Goal: Information Seeking & Learning: Compare options

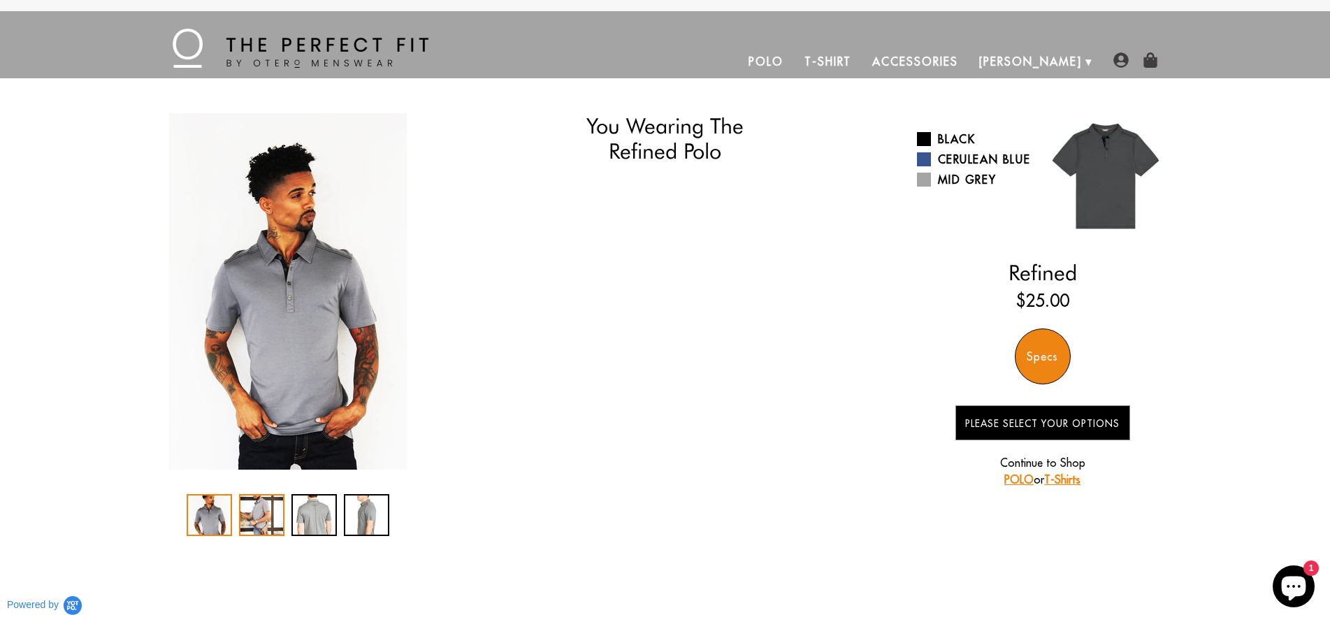
click at [251, 521] on div "2 / 4" at bounding box center [261, 515] width 45 height 42
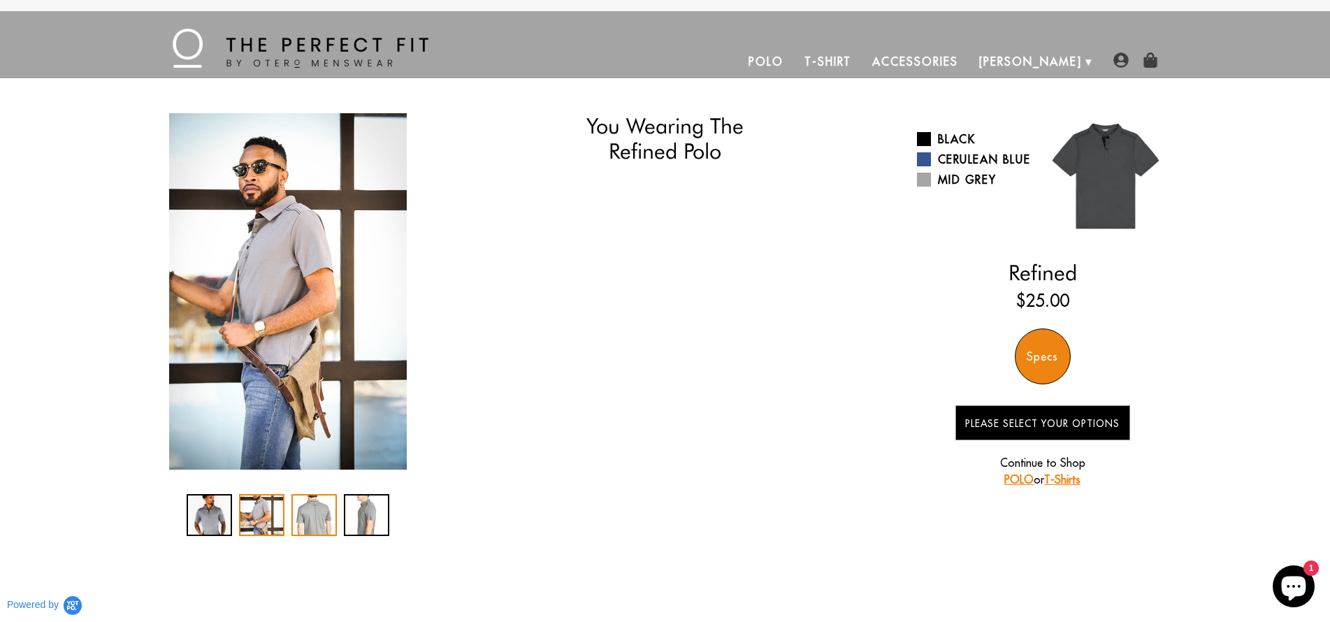
click at [305, 520] on div "3 / 4" at bounding box center [313, 515] width 45 height 42
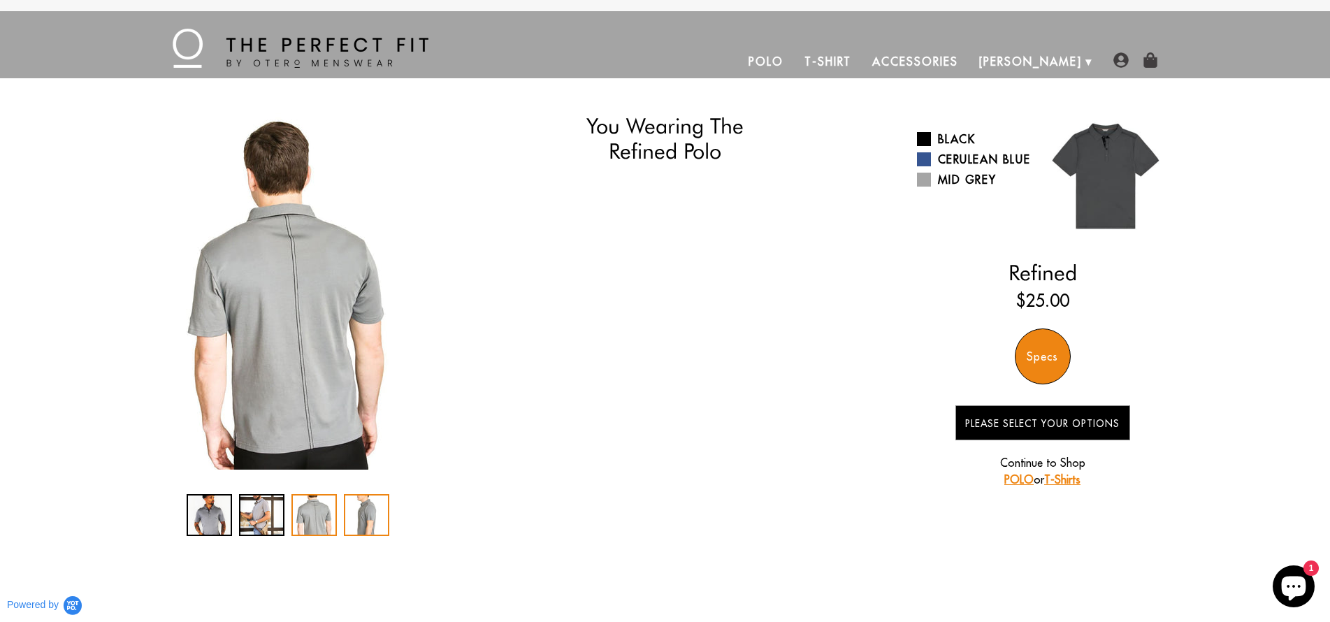
click at [362, 515] on div "4 / 4" at bounding box center [366, 515] width 45 height 42
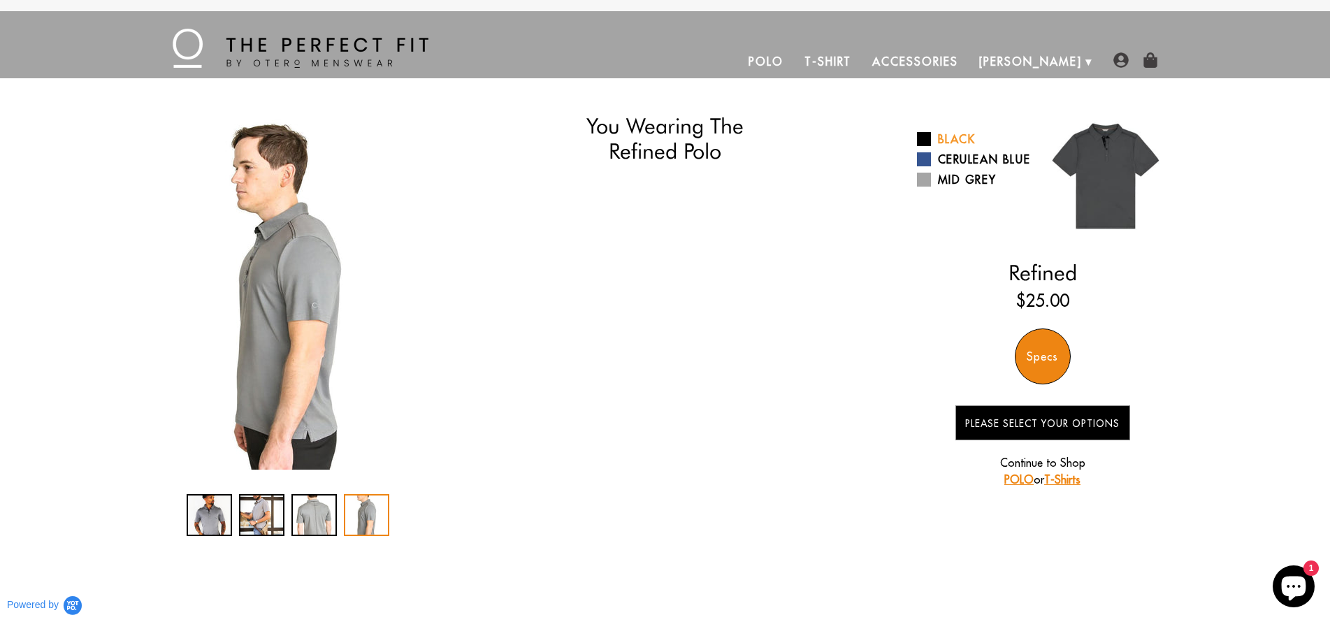
click at [930, 136] on span at bounding box center [924, 139] width 14 height 14
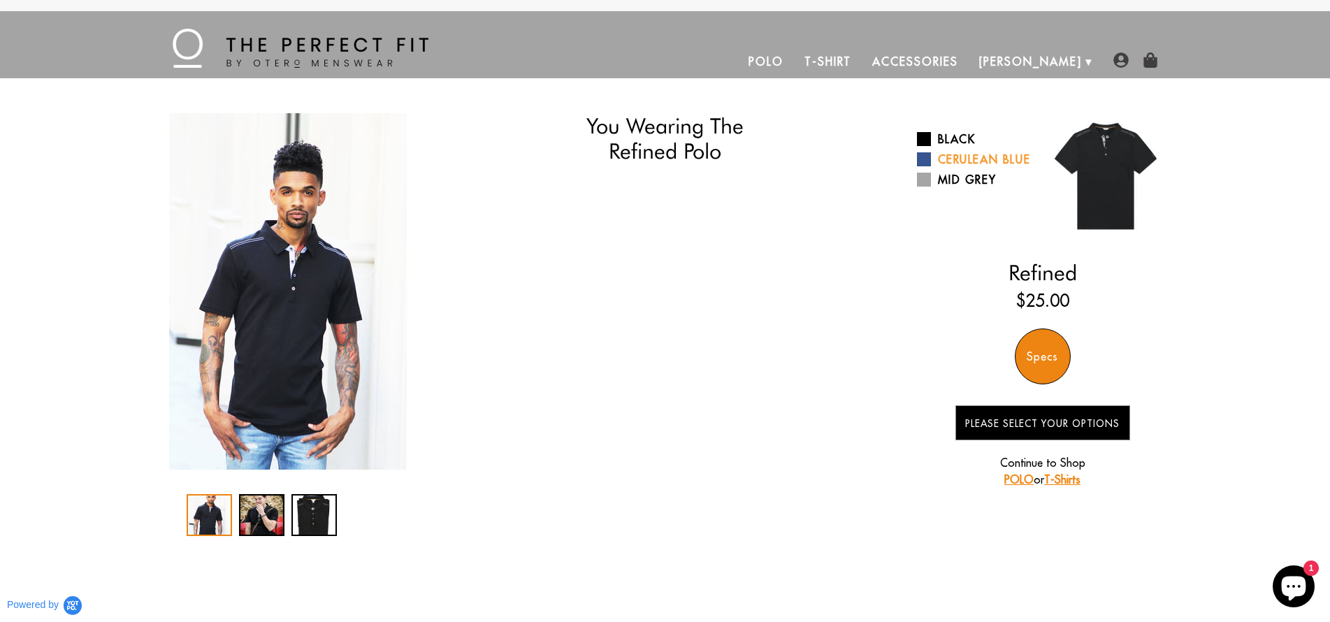
click at [922, 166] on span at bounding box center [924, 159] width 14 height 14
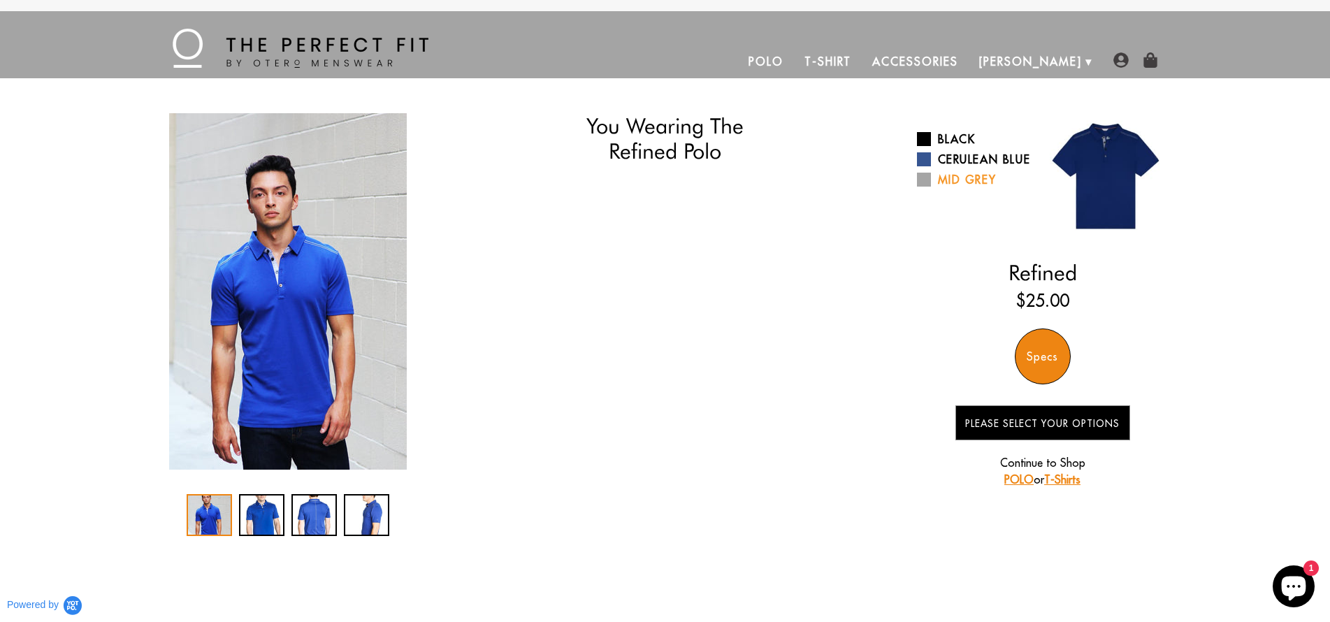
click at [922, 187] on span at bounding box center [924, 180] width 14 height 14
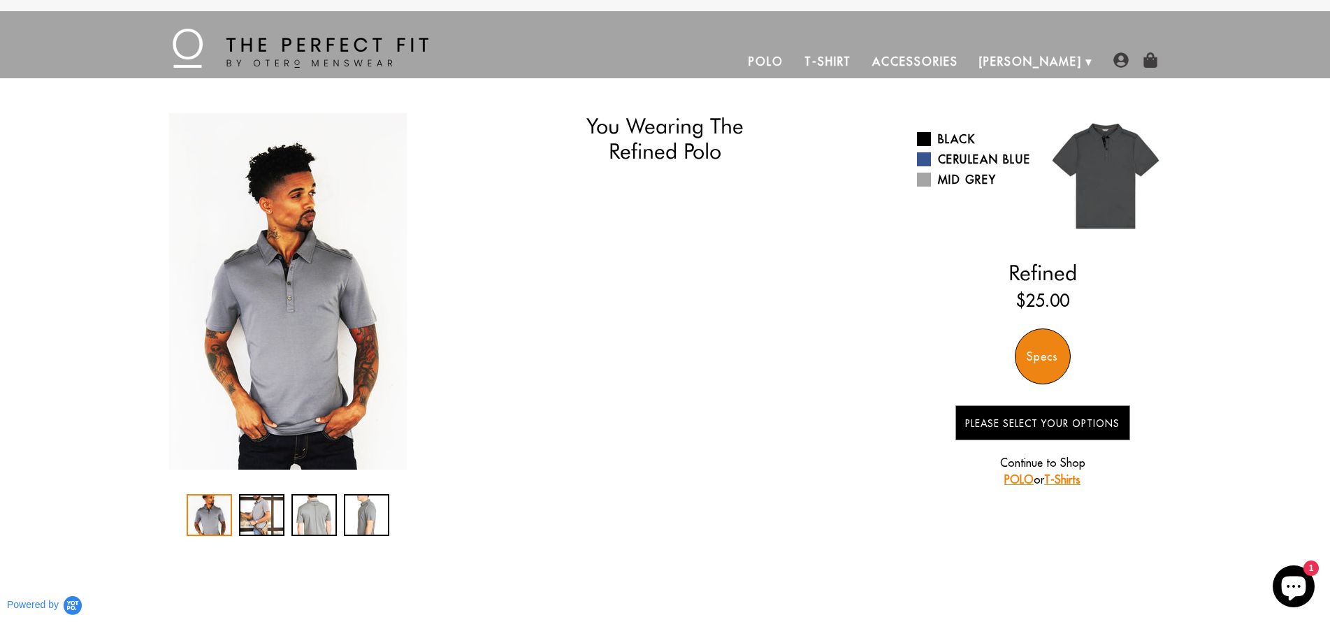
click at [1120, 61] on img at bounding box center [1120, 59] width 15 height 15
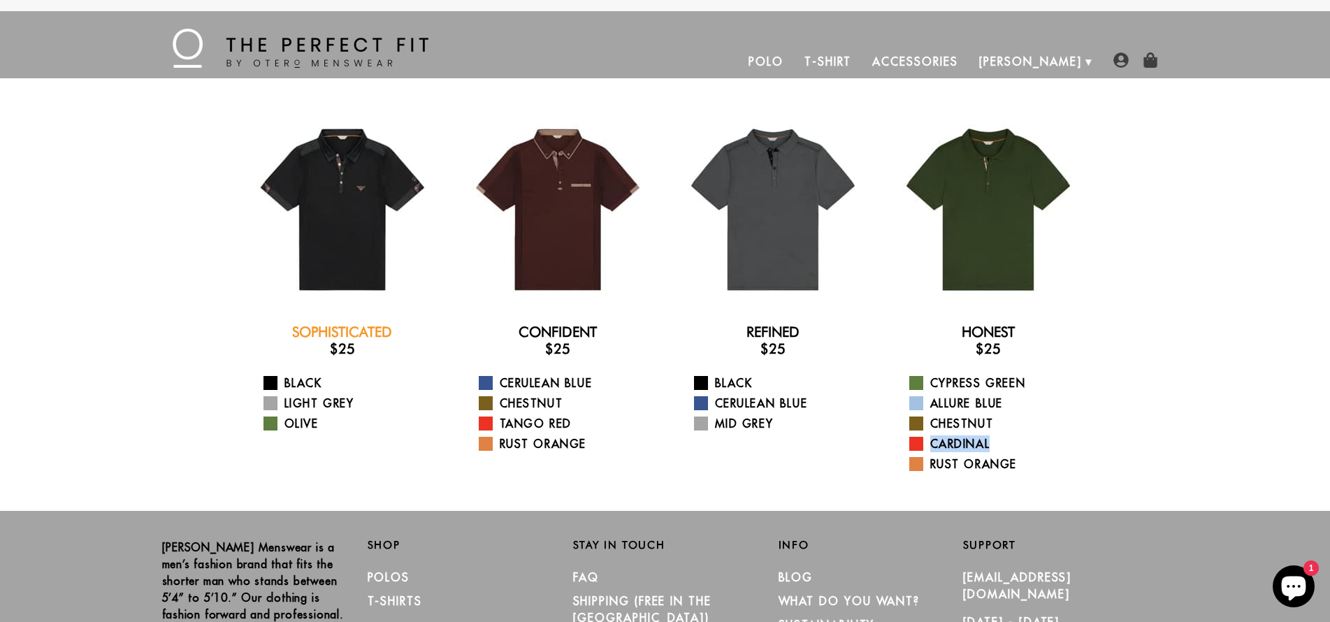
click at [347, 330] on link "Sophisticated" at bounding box center [342, 332] width 100 height 17
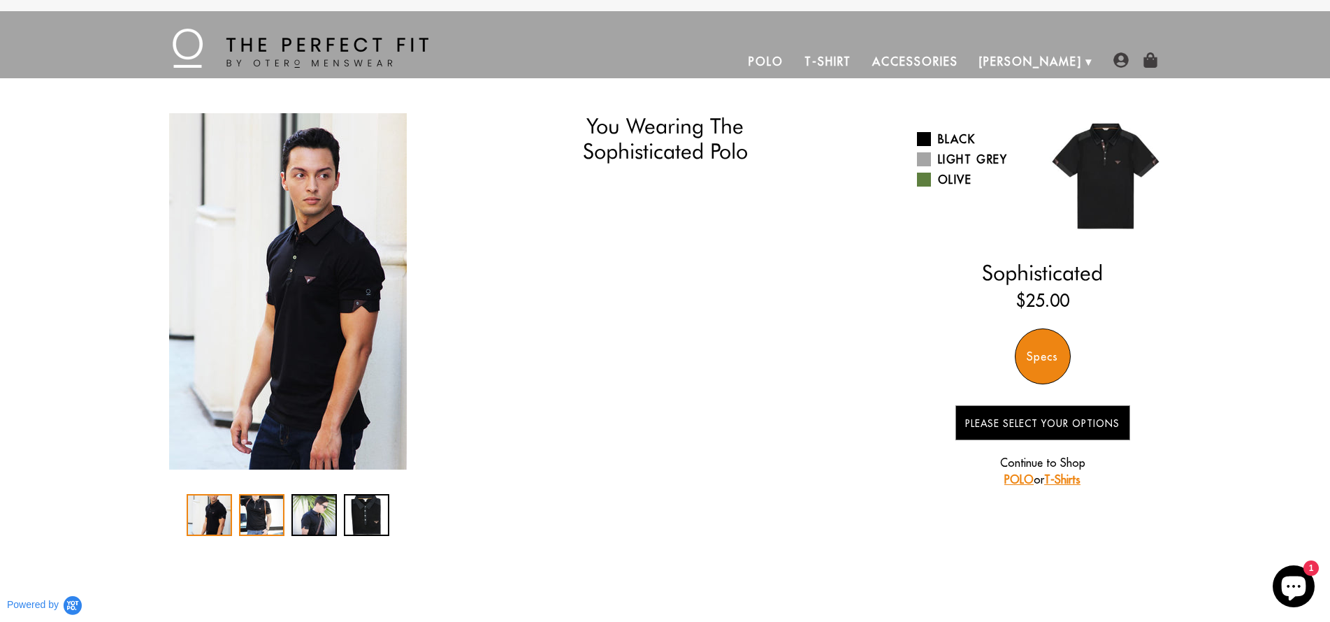
click at [270, 517] on div "2 / 4" at bounding box center [261, 515] width 45 height 42
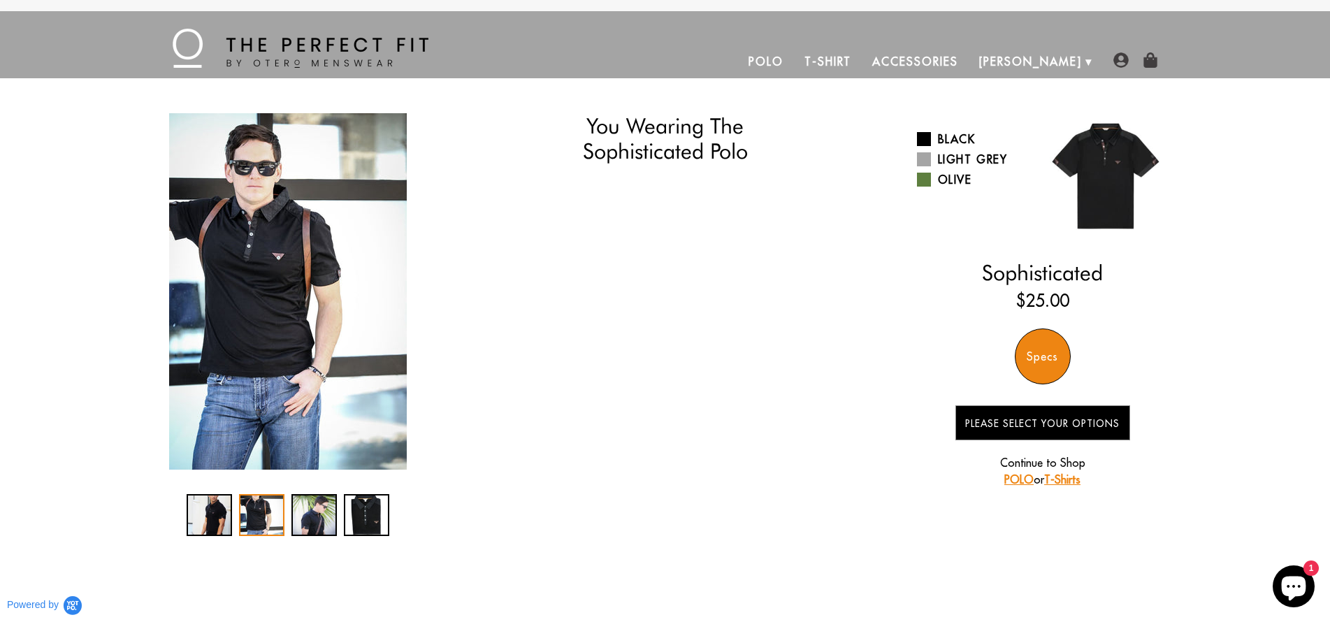
click at [290, 517] on div at bounding box center [288, 515] width 203 height 42
click at [315, 518] on div "3 / 4" at bounding box center [313, 515] width 45 height 42
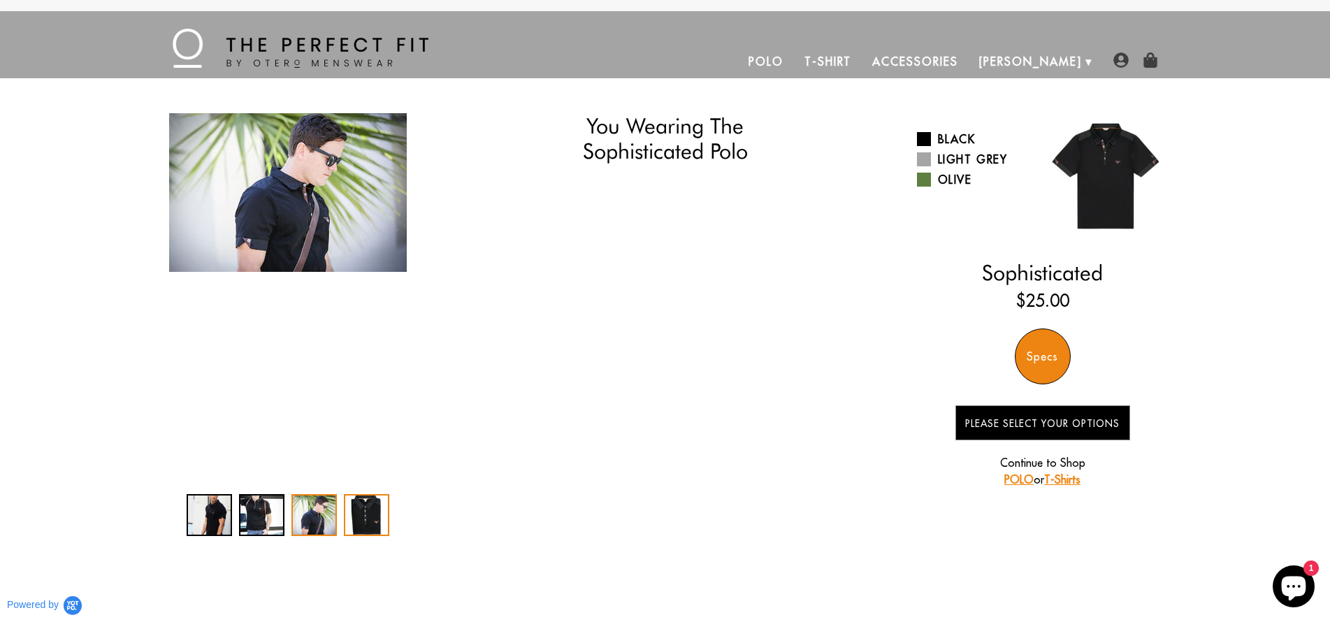
click at [344, 518] on div "4 / 4" at bounding box center [366, 515] width 45 height 42
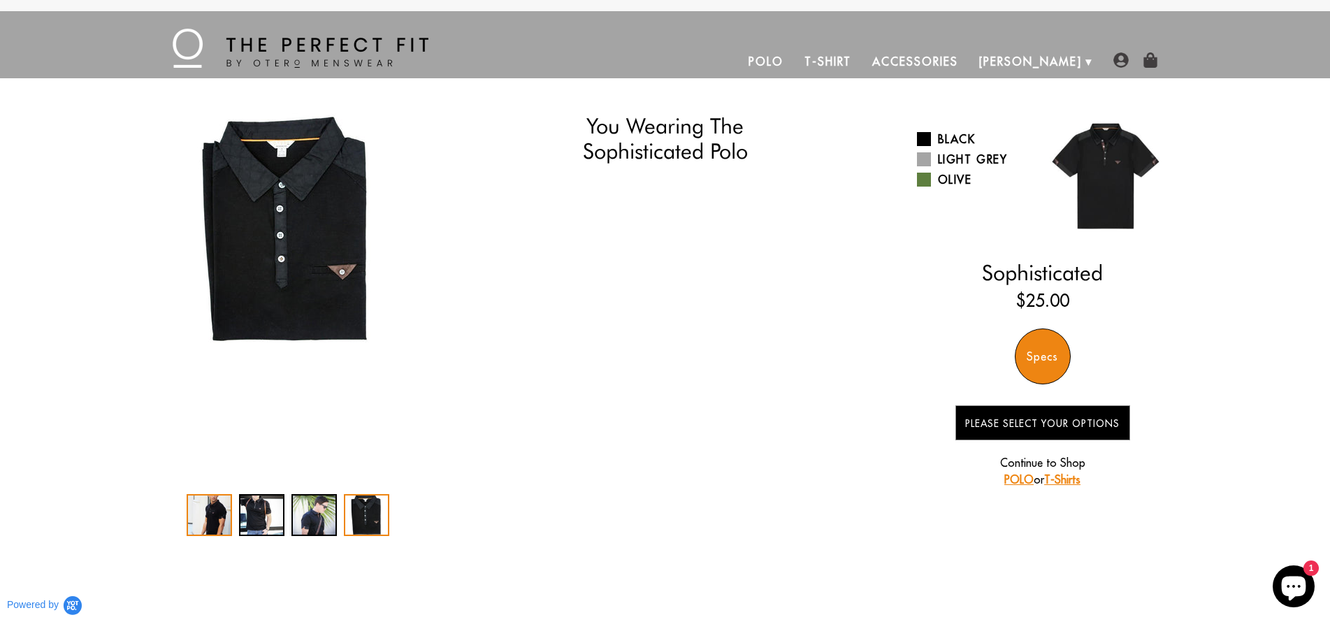
click at [207, 521] on div "1 / 4" at bounding box center [209, 515] width 45 height 42
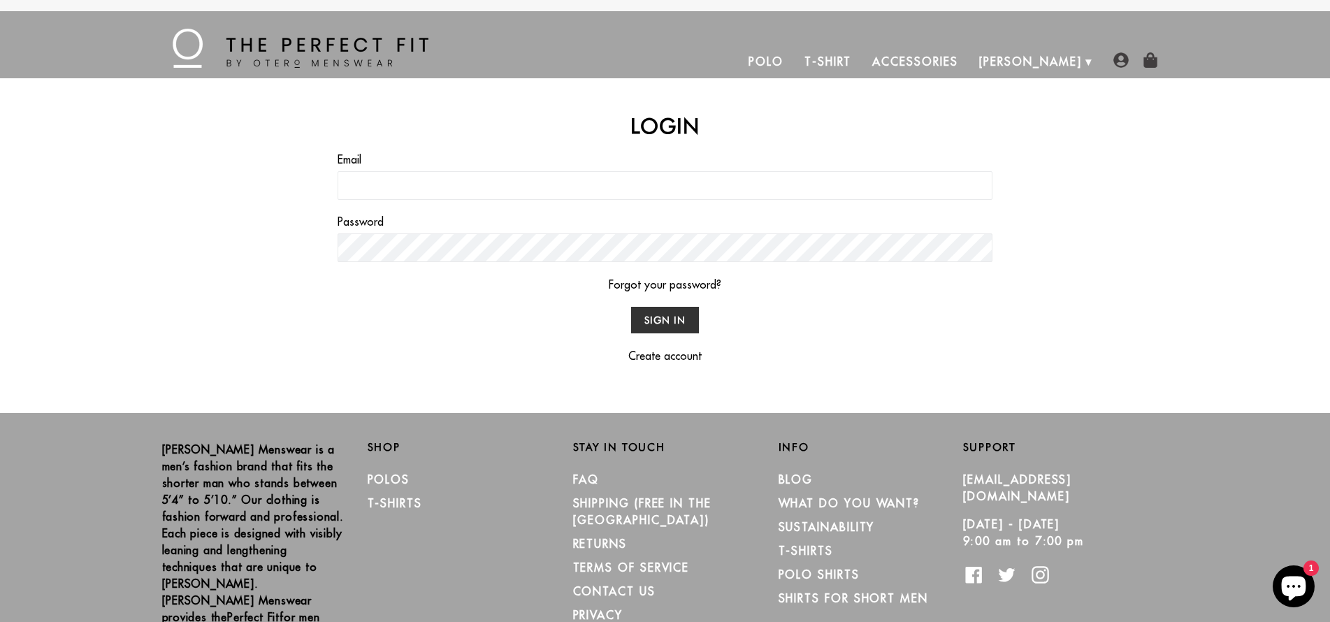
click at [587, 190] on input "Email" at bounding box center [664, 185] width 655 height 29
click at [341, 45] on img at bounding box center [301, 48] width 256 height 39
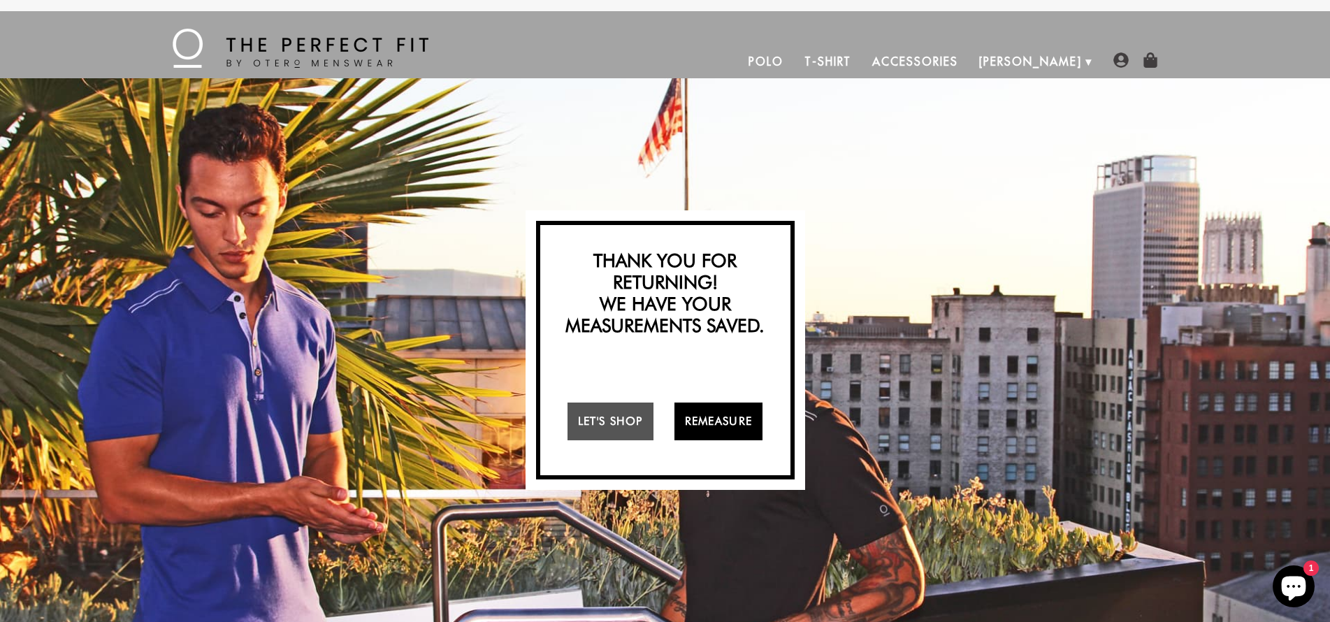
click at [704, 419] on link "Remeasure" at bounding box center [718, 421] width 89 height 38
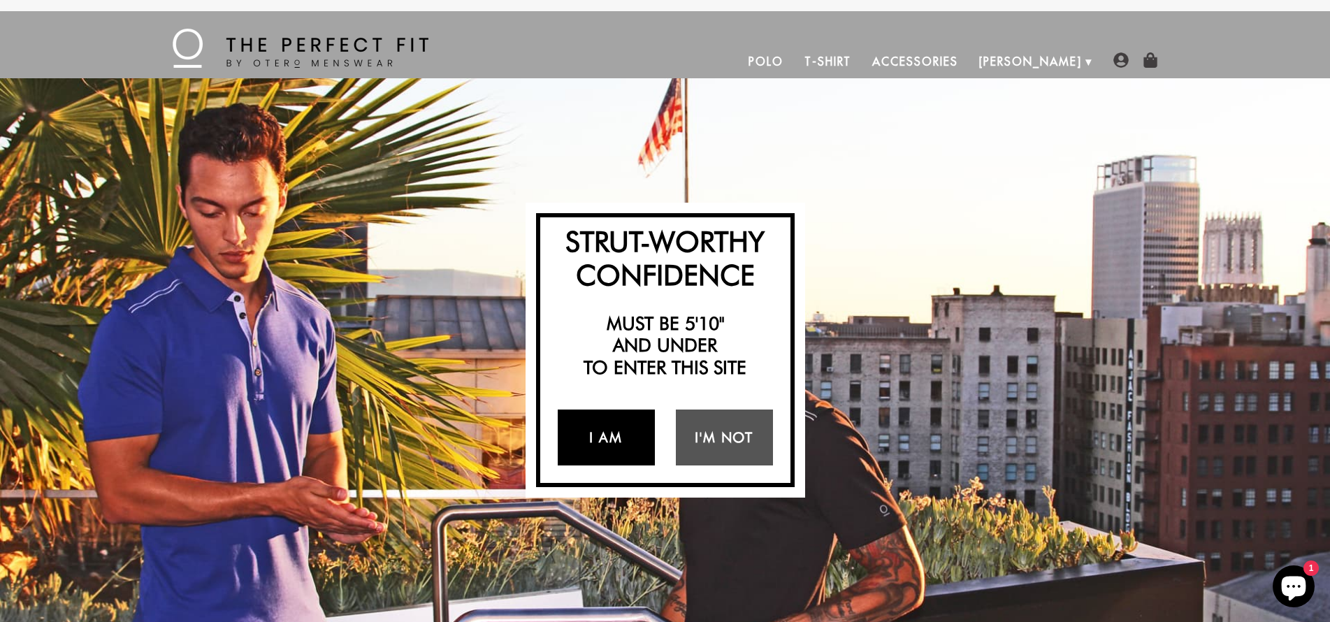
click at [622, 436] on link "I Am" at bounding box center [606, 437] width 97 height 56
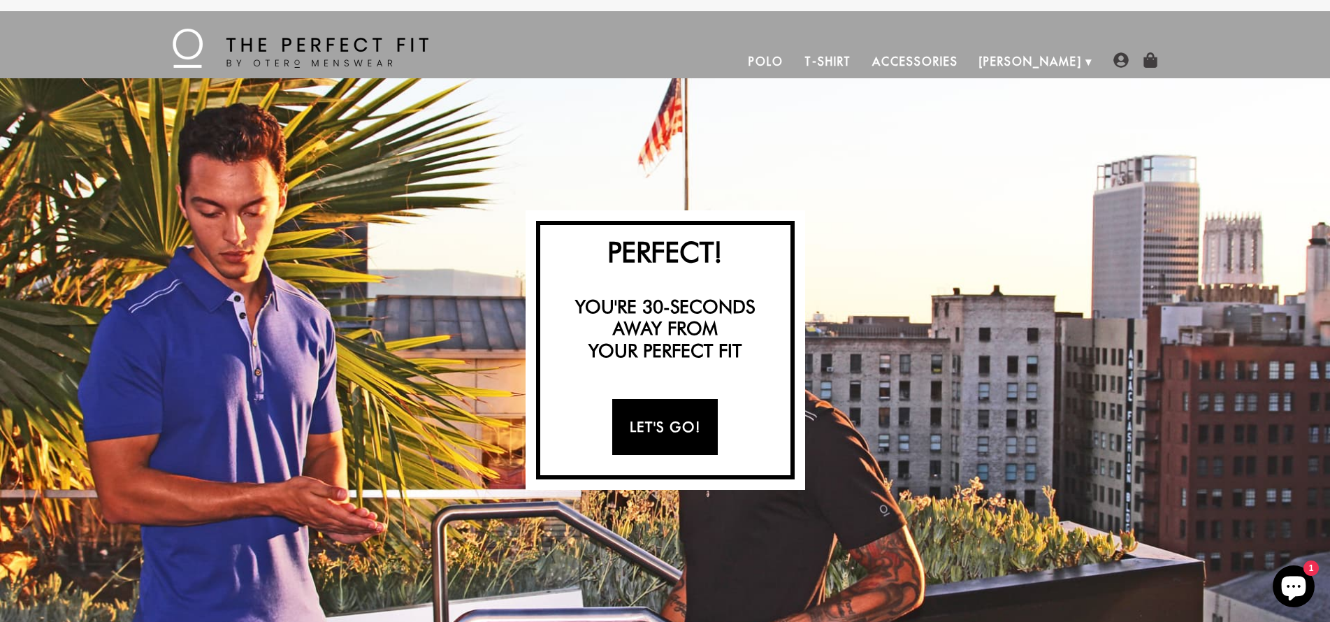
click at [671, 420] on link "Let's Go!" at bounding box center [665, 427] width 106 height 56
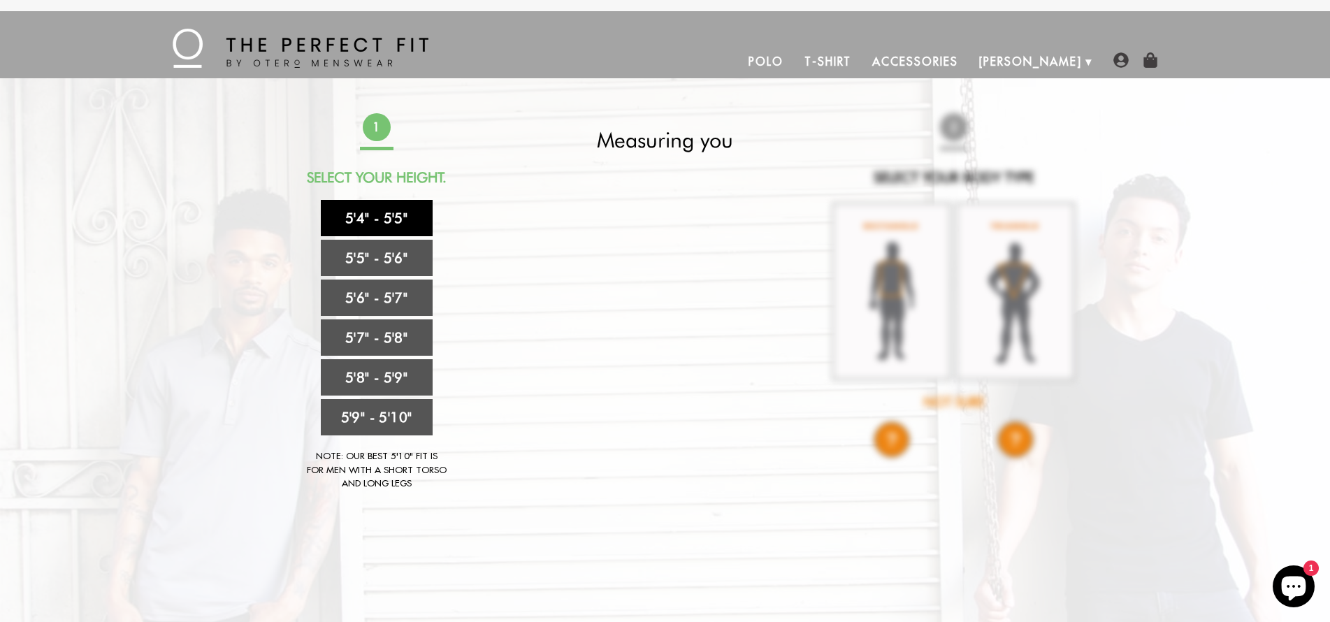
click at [363, 219] on link "5'4" - 5'5"" at bounding box center [377, 218] width 112 height 36
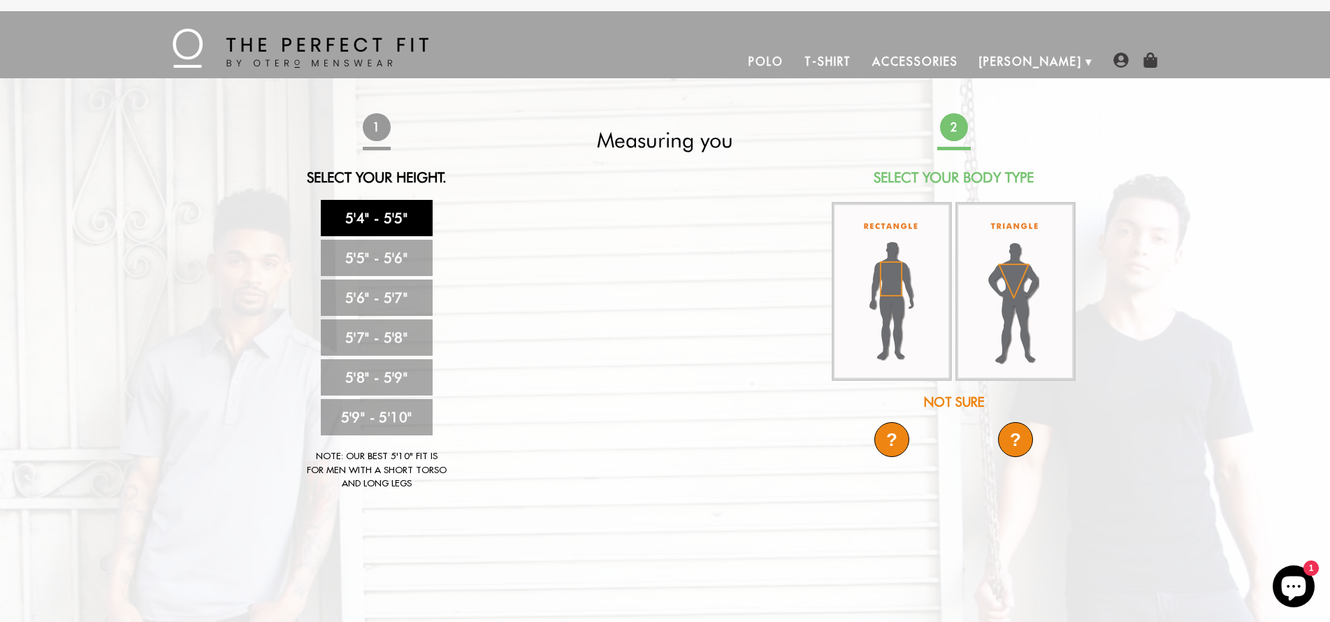
click at [892, 436] on div "?" at bounding box center [891, 439] width 35 height 35
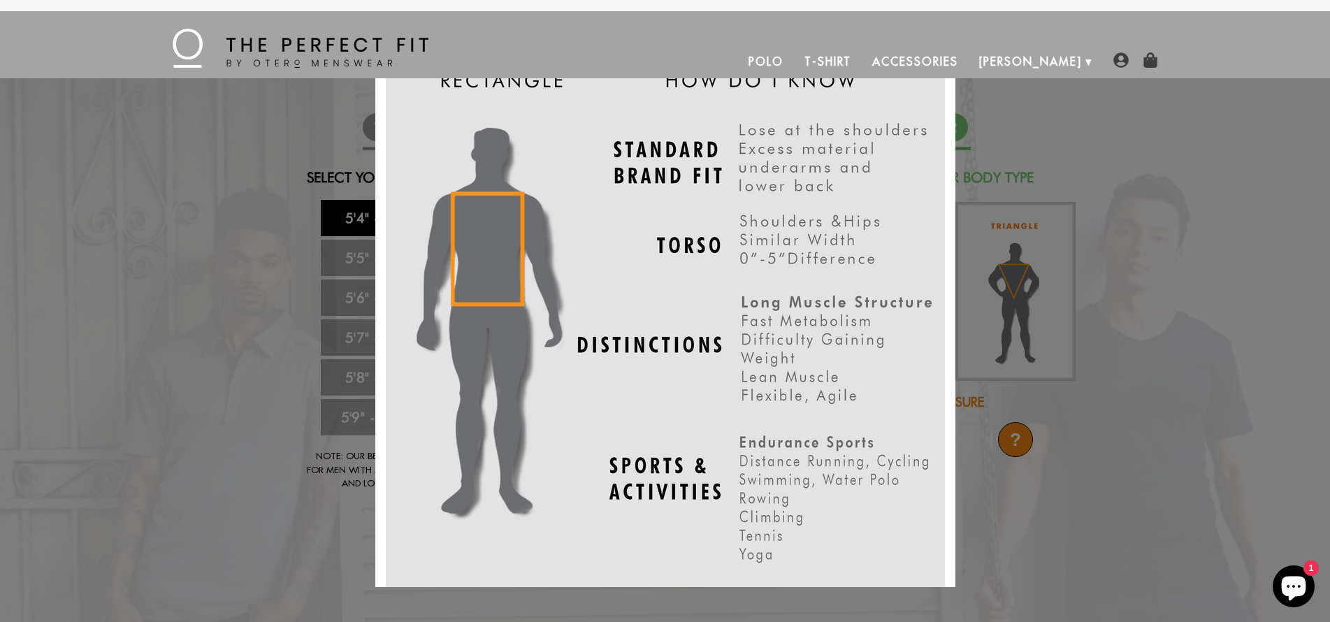
click at [1158, 274] on div "X" at bounding box center [665, 311] width 1330 height 622
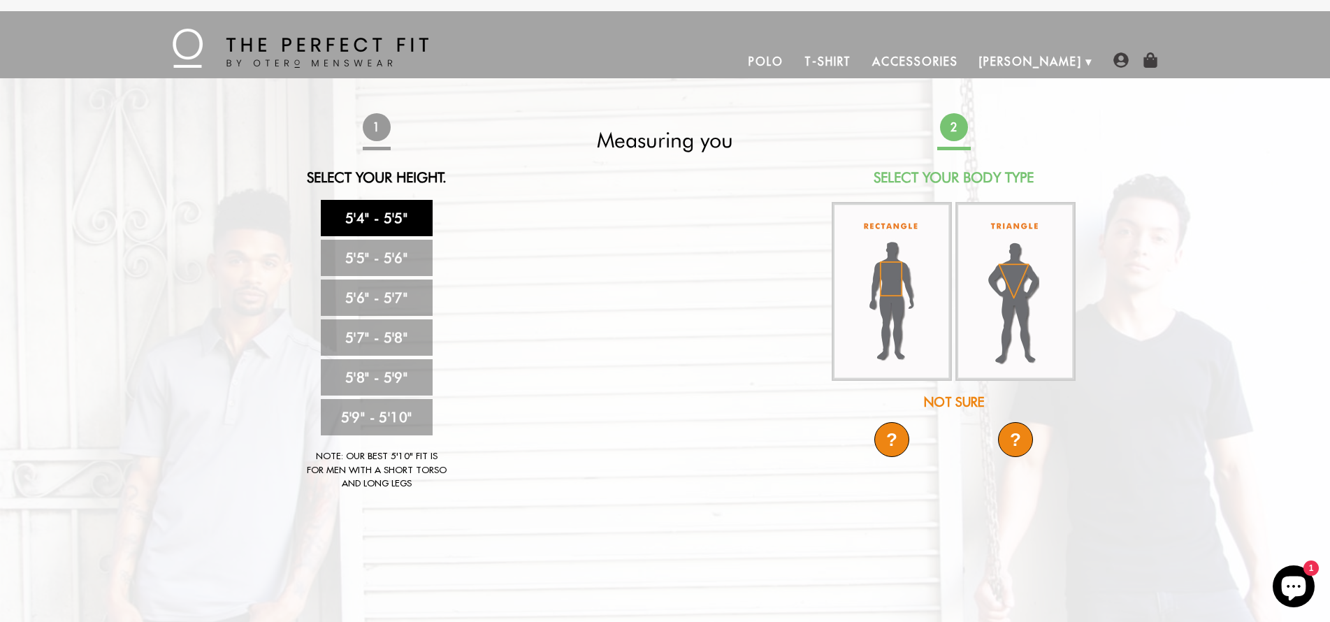
click at [1005, 448] on div "?" at bounding box center [1015, 439] width 35 height 35
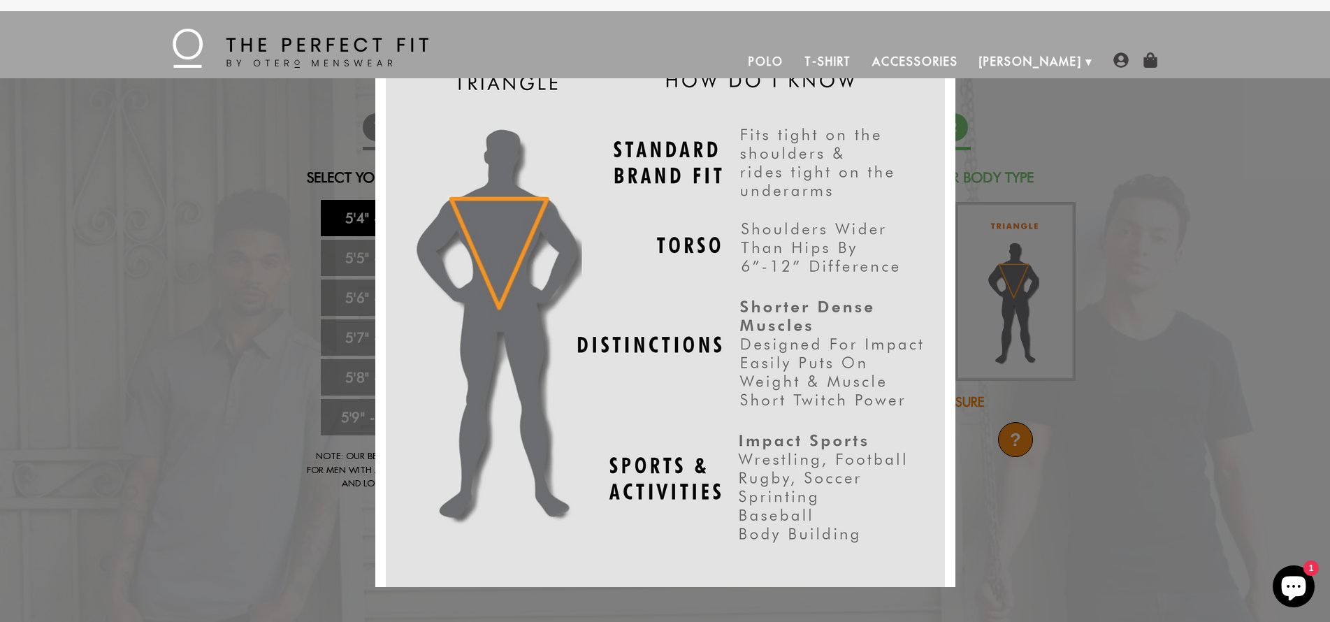
click at [1155, 332] on div "X" at bounding box center [665, 311] width 1330 height 622
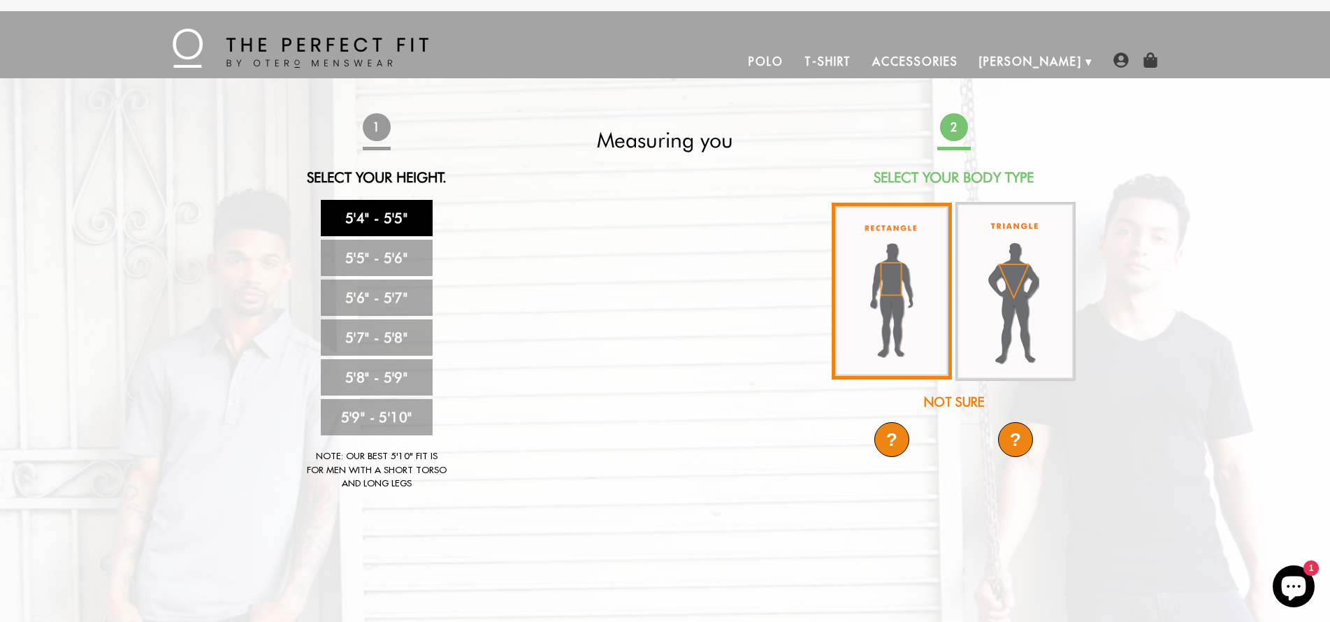
click at [912, 308] on img at bounding box center [892, 291] width 120 height 177
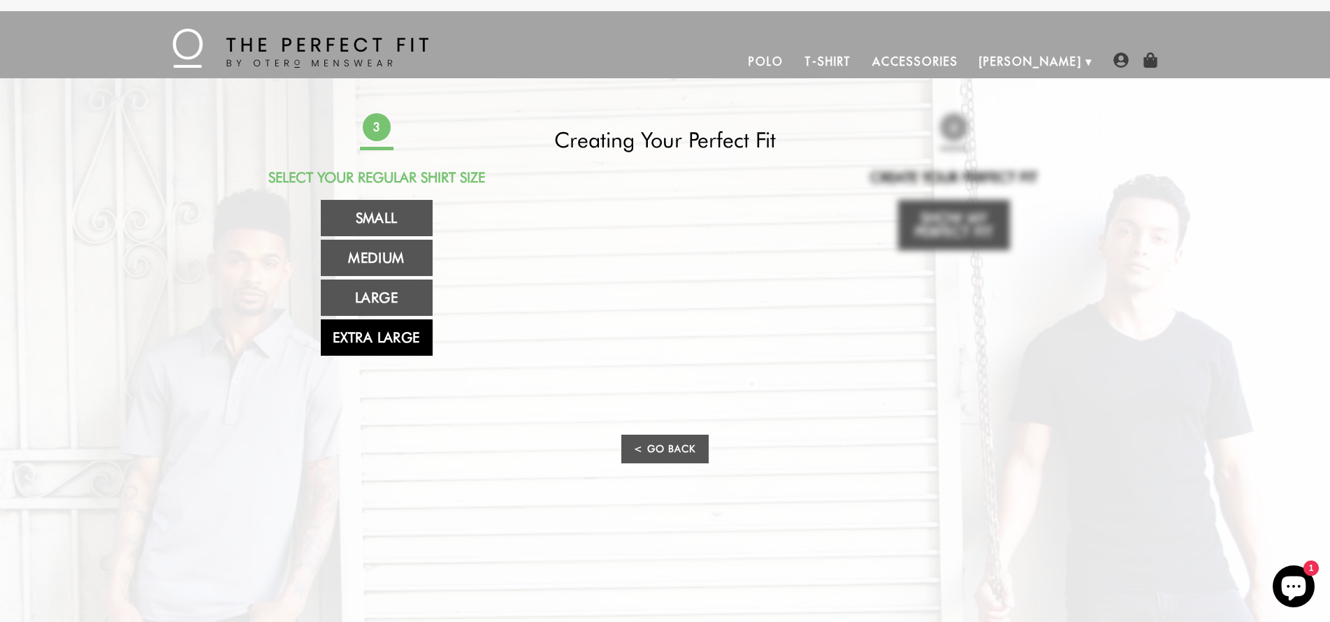
click at [405, 340] on link "Extra Large" at bounding box center [377, 337] width 112 height 36
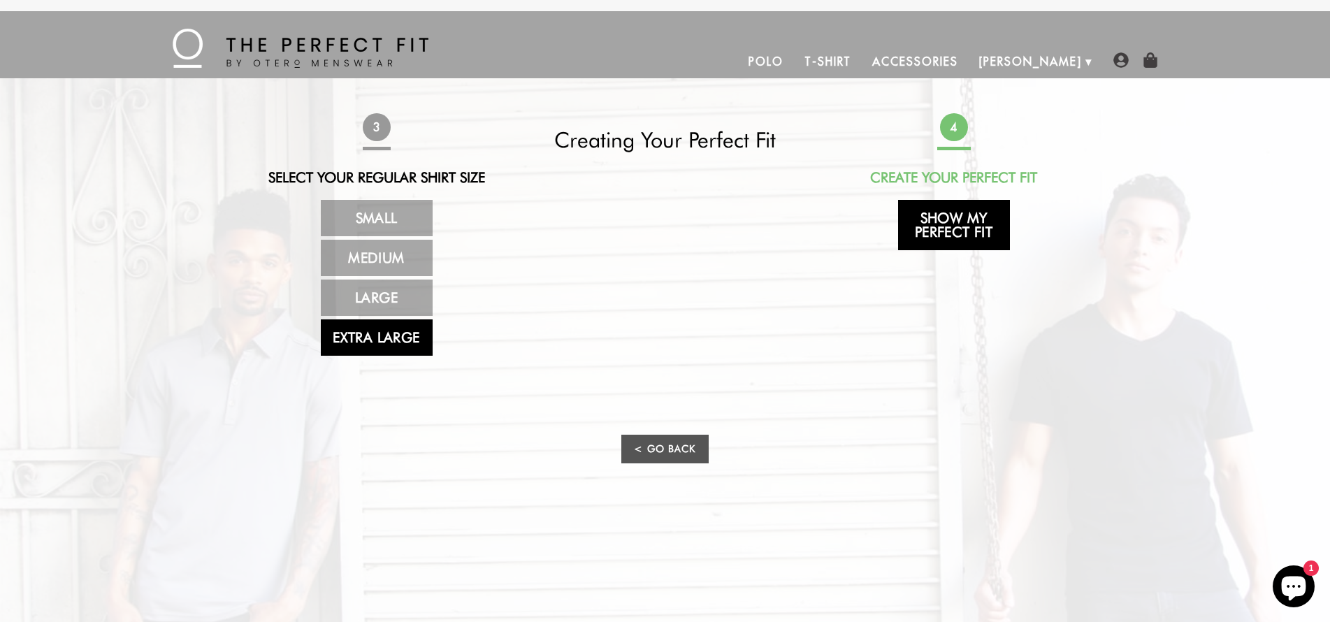
click at [966, 216] on link "Show My Perfect Fit" at bounding box center [954, 225] width 112 height 50
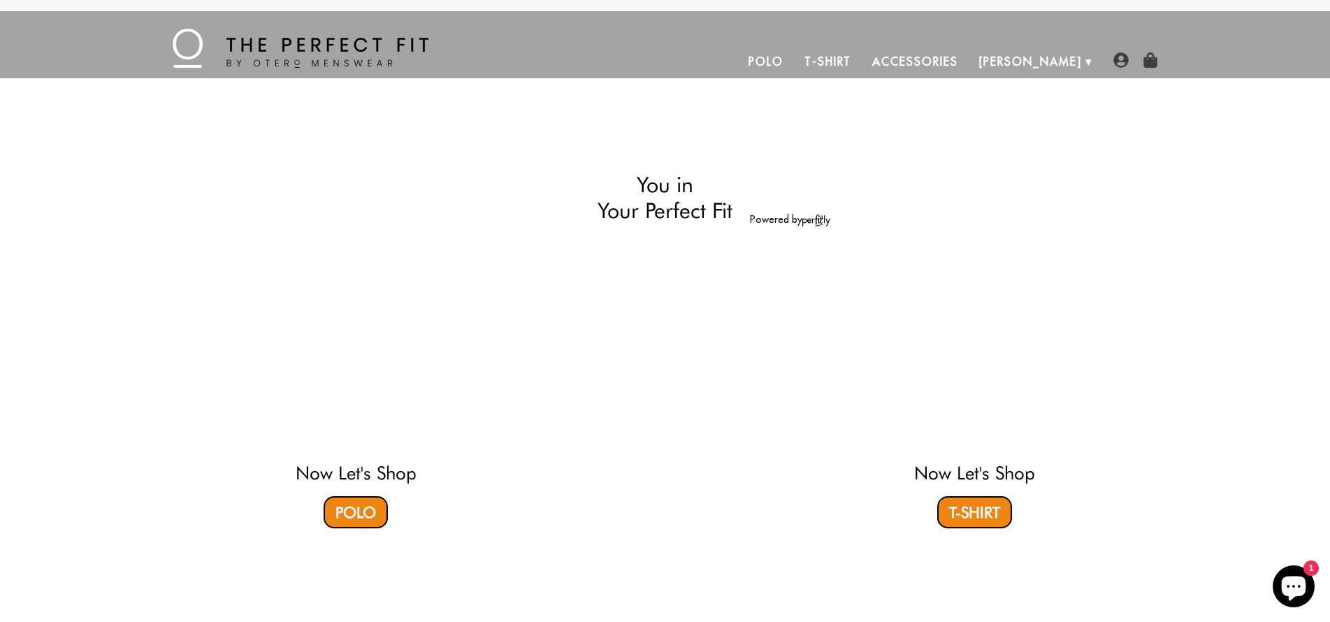
select select "XL"
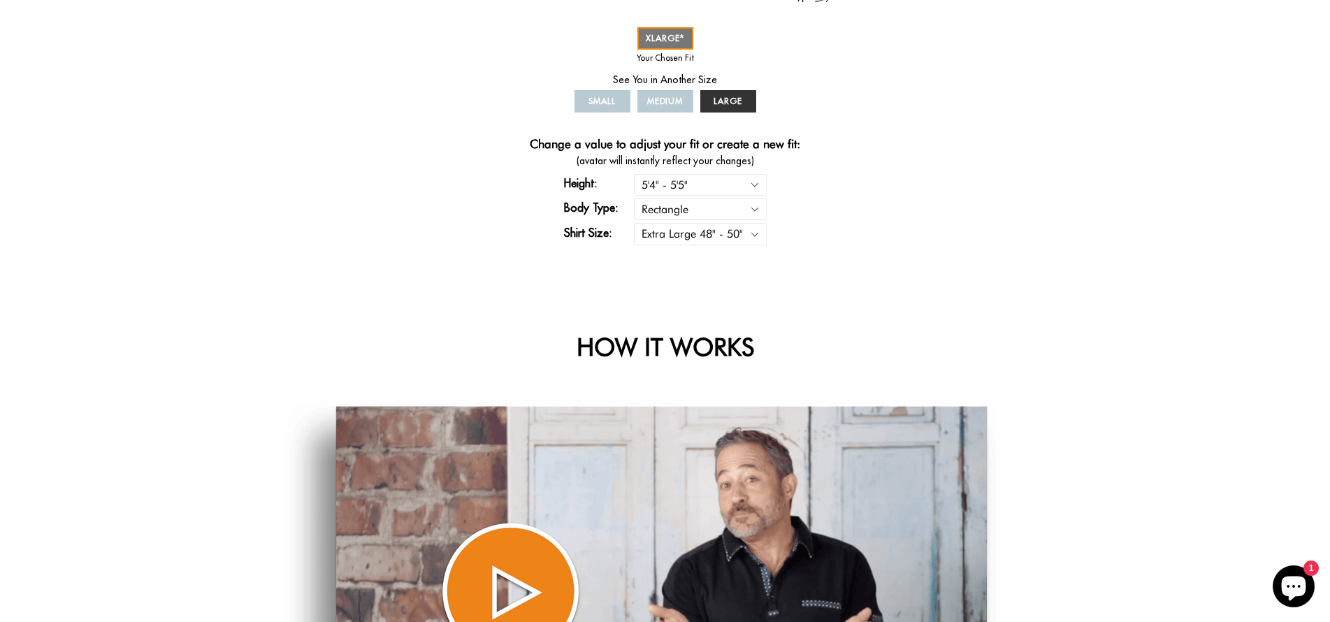
scroll to position [433, 0]
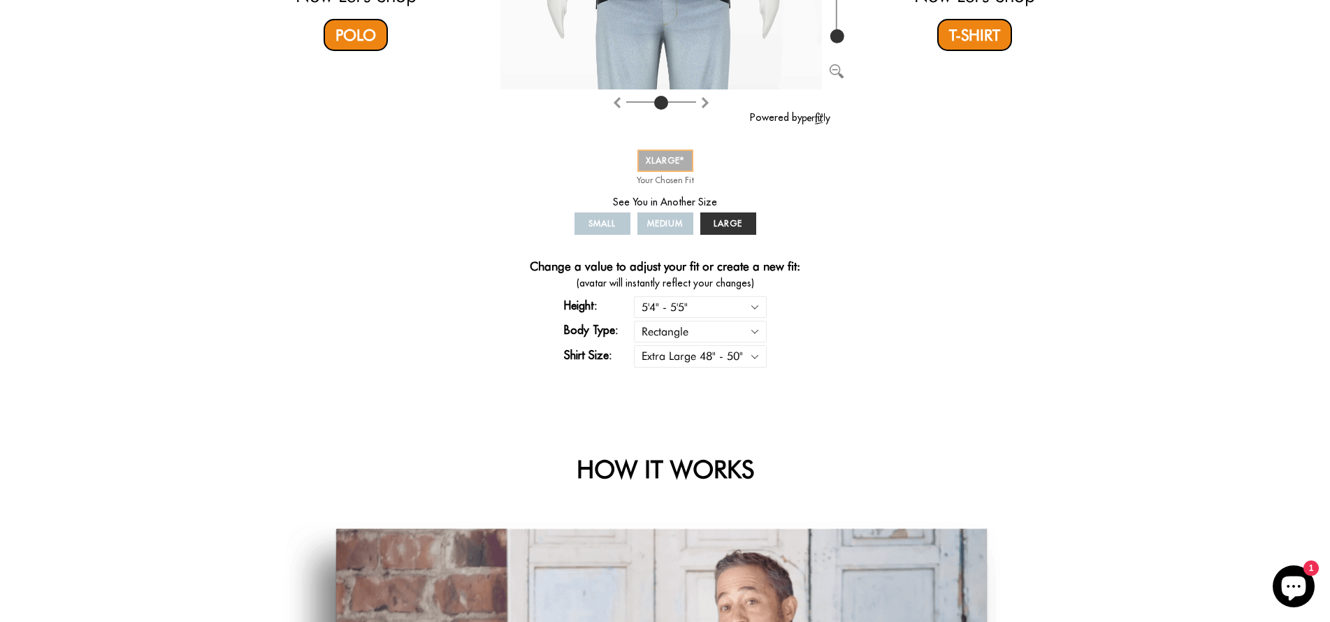
click at [660, 159] on span "XLARGE" at bounding box center [665, 160] width 39 height 10
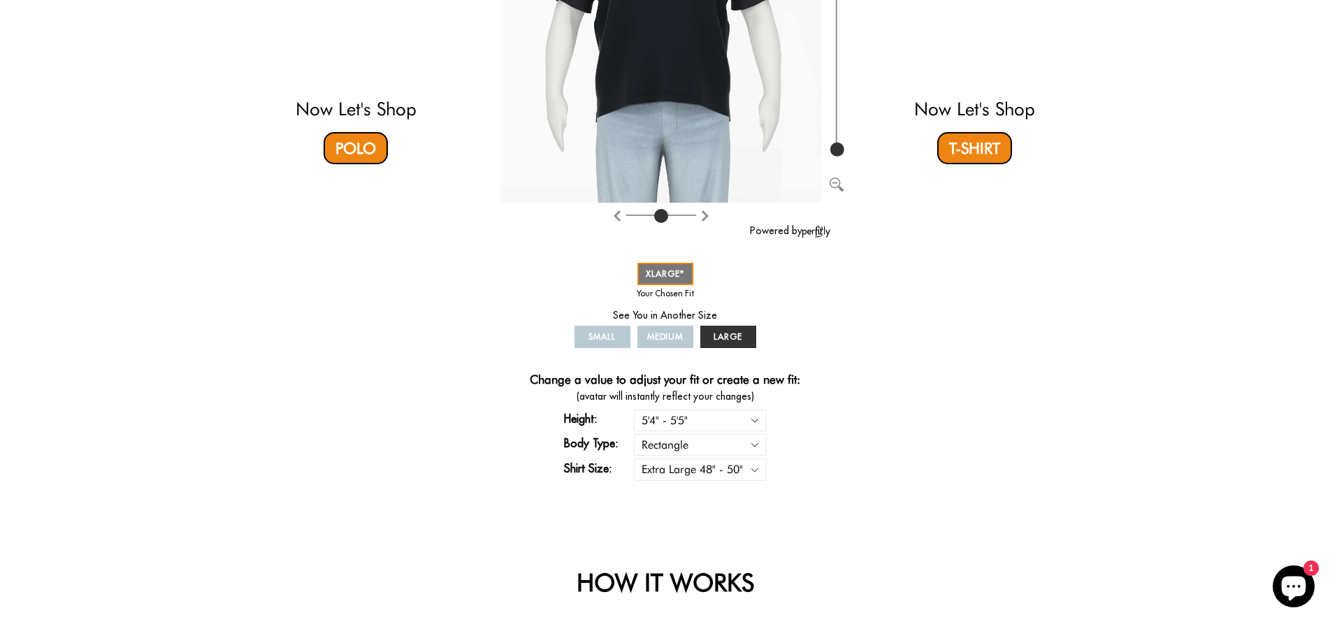
scroll to position [43, 0]
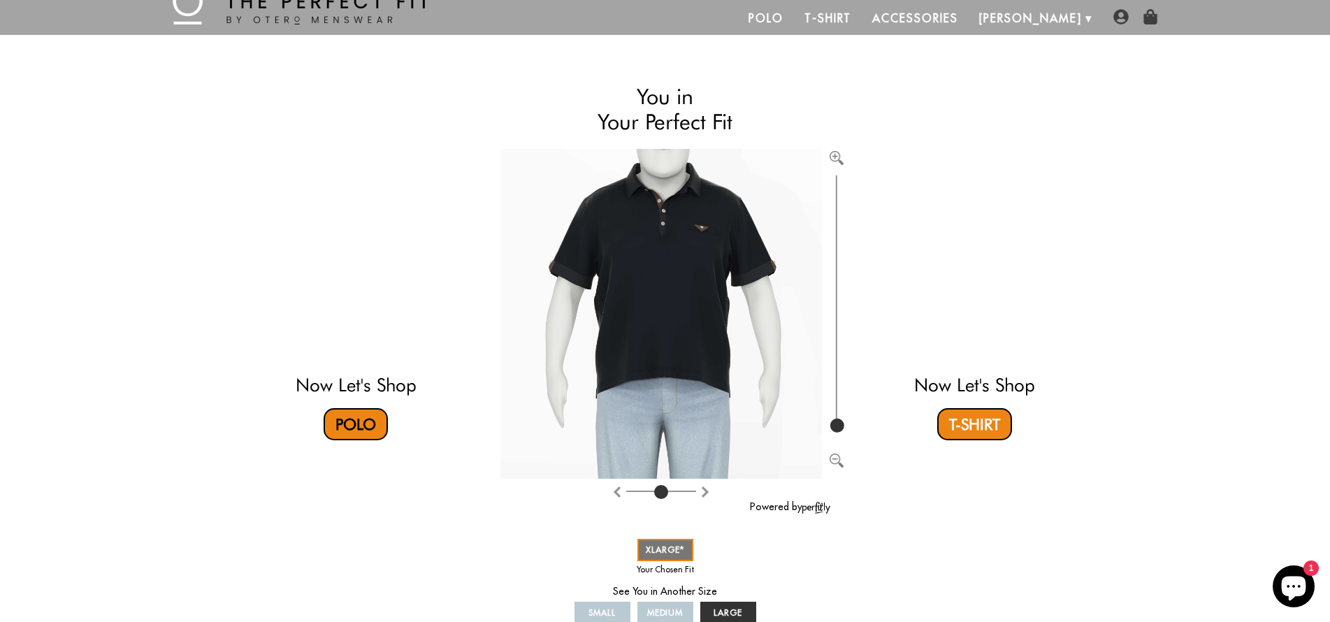
click at [364, 425] on link "Polo" at bounding box center [356, 424] width 64 height 32
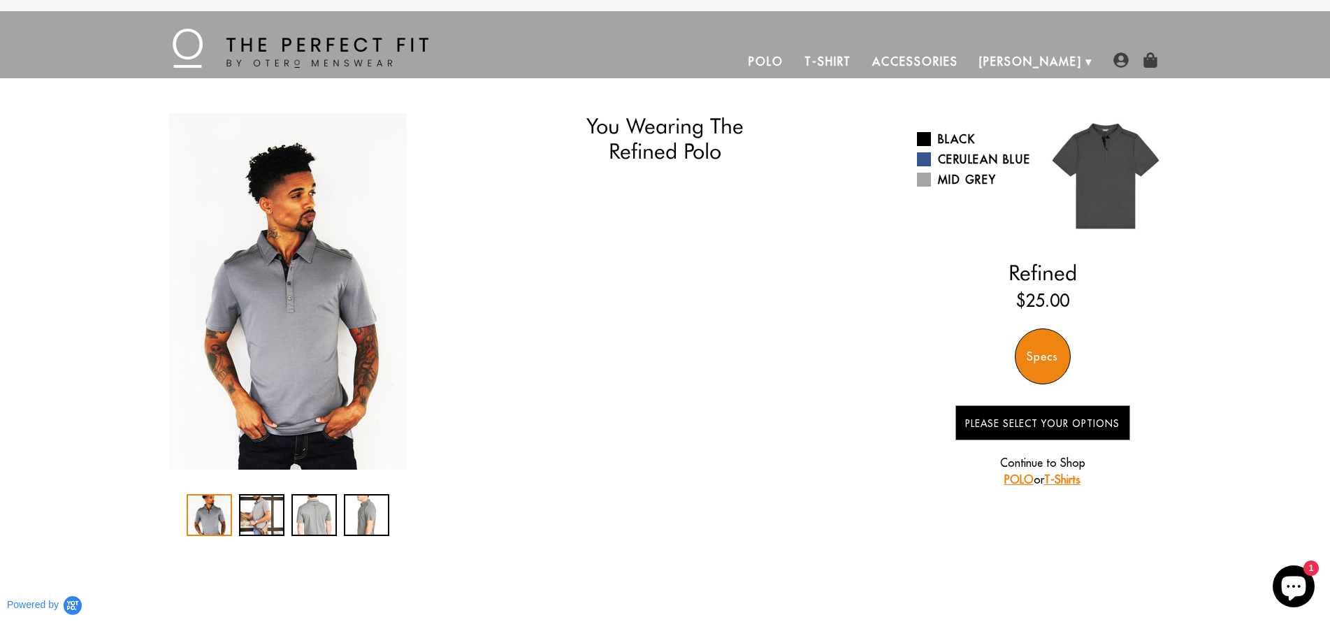
select select "XL"
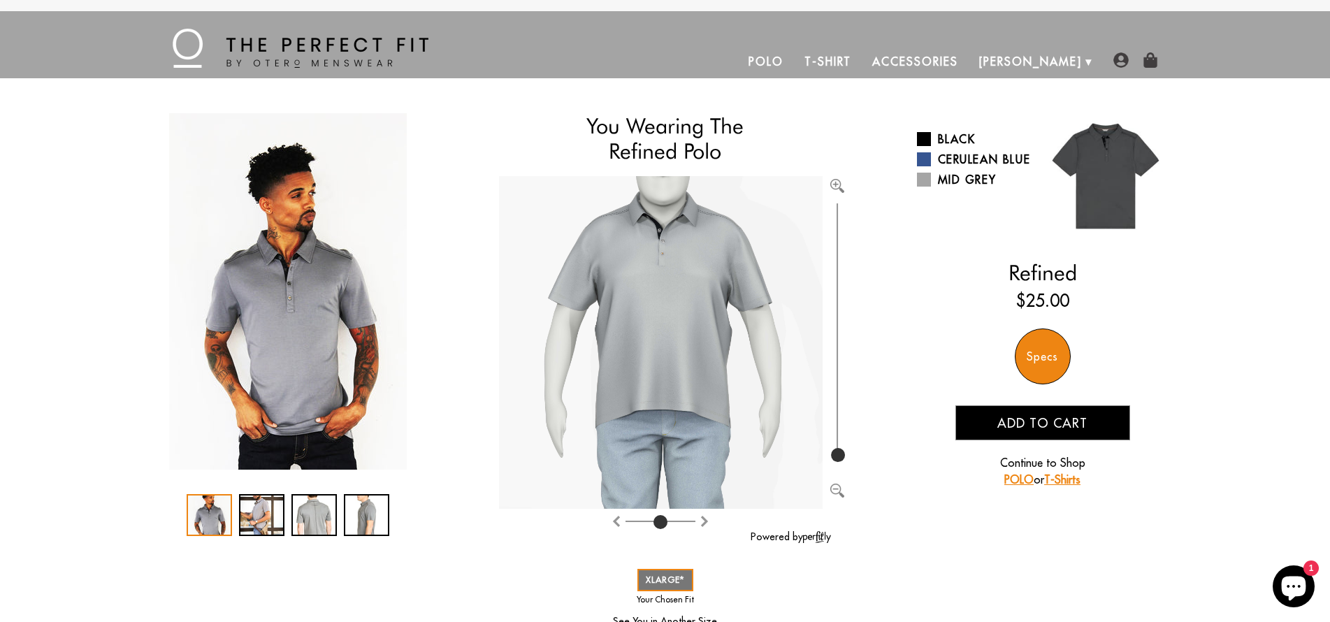
click at [212, 518] on div "1 / 4" at bounding box center [209, 515] width 45 height 42
click at [266, 517] on div "2 / 4" at bounding box center [261, 515] width 45 height 42
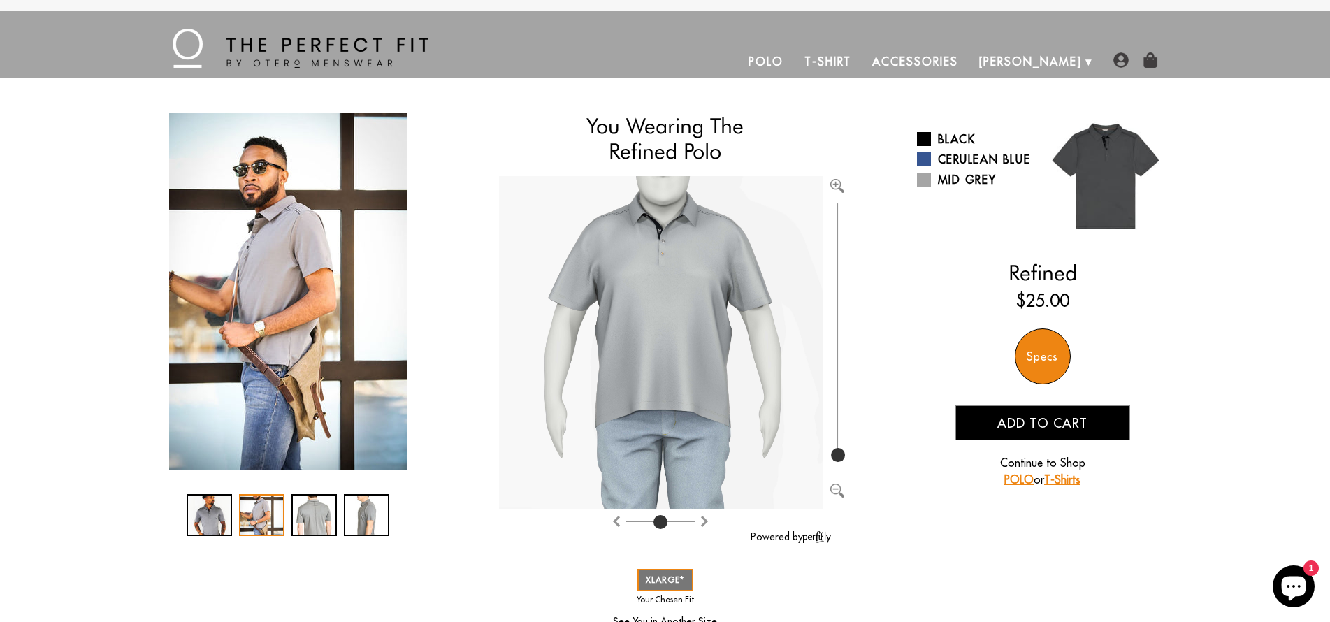
click at [286, 516] on div at bounding box center [288, 515] width 203 height 42
click at [306, 514] on div "3 / 4" at bounding box center [313, 515] width 45 height 42
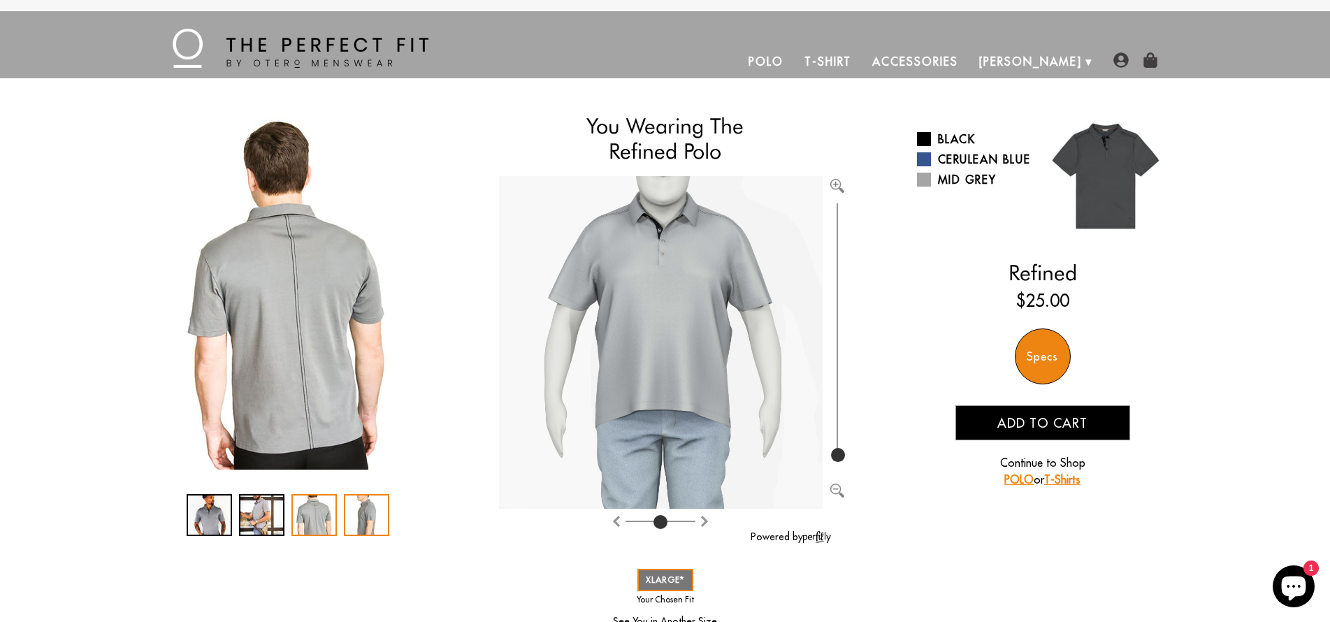
click at [350, 512] on div "4 / 4" at bounding box center [366, 515] width 45 height 42
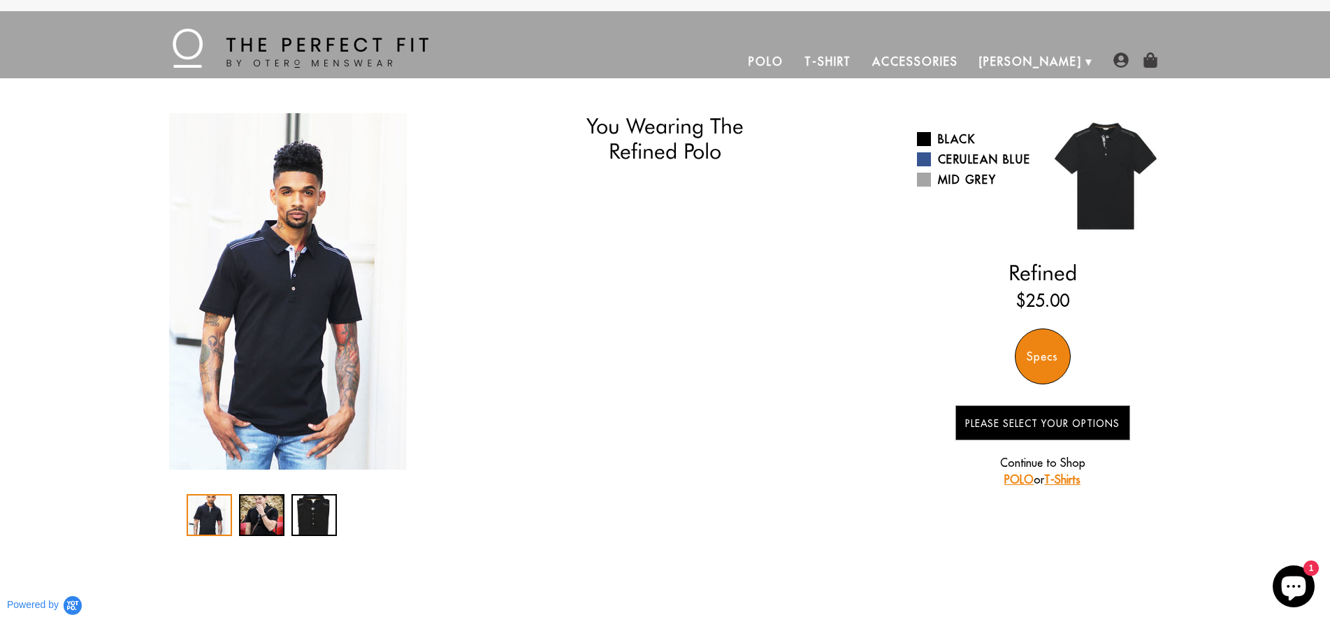
select select "XL"
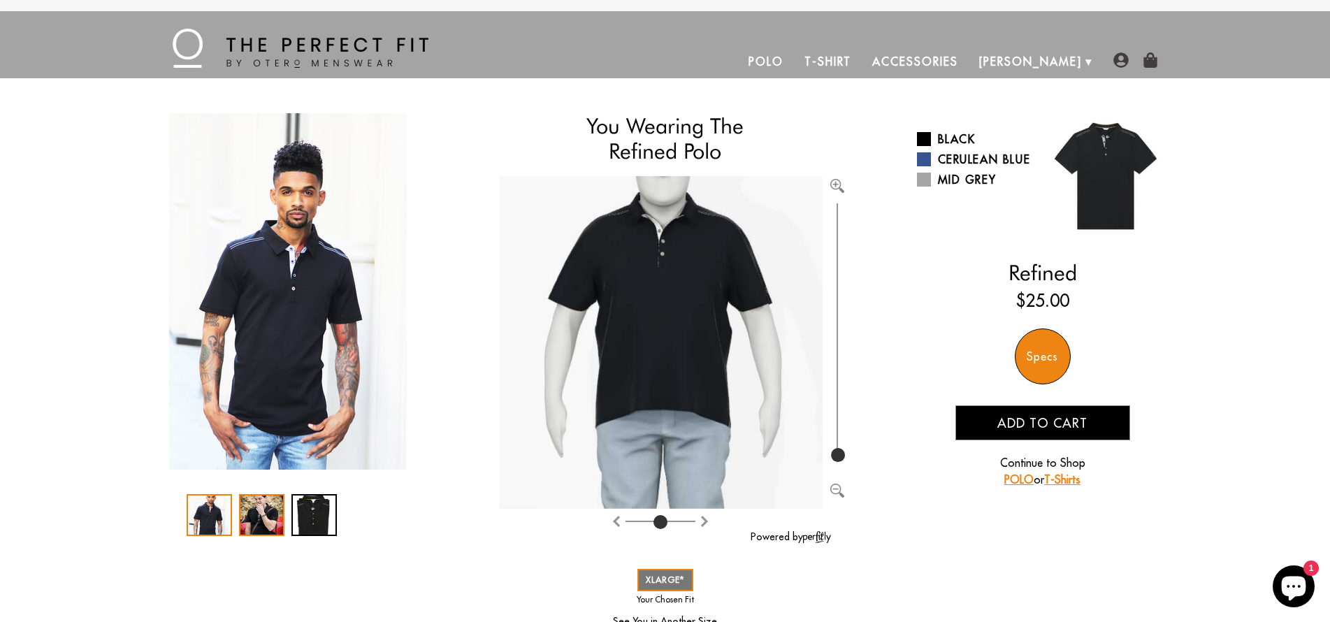
click at [261, 516] on div "2 / 3" at bounding box center [261, 515] width 45 height 42
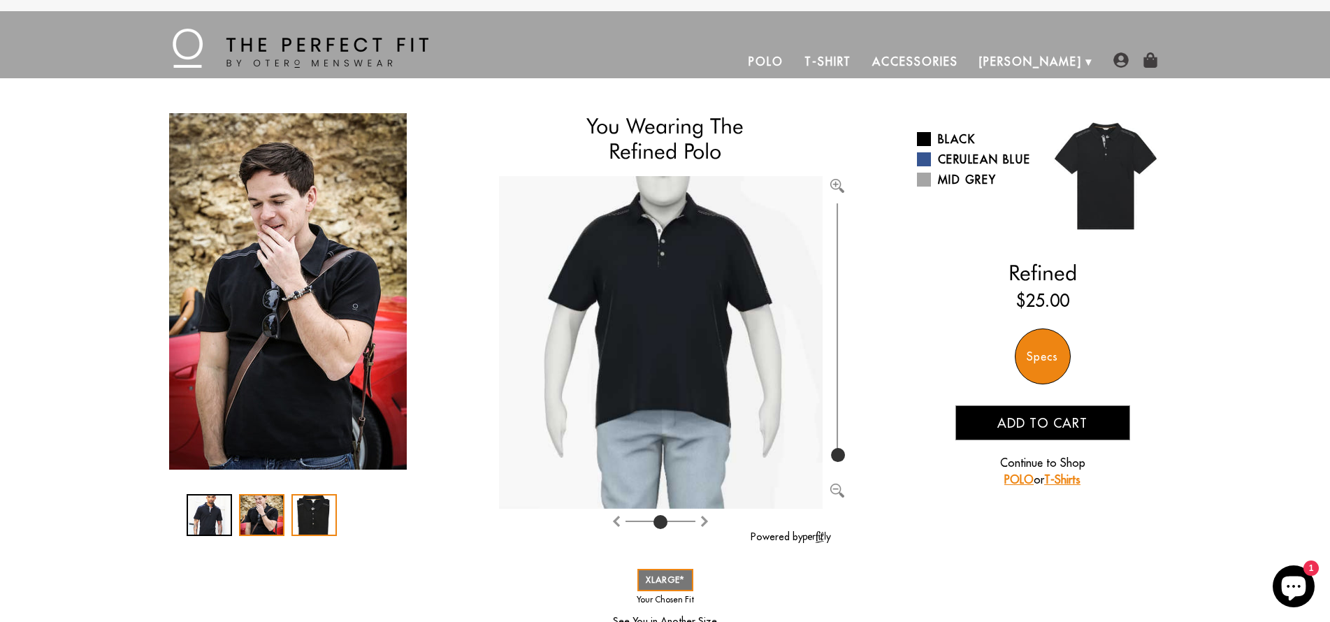
click at [307, 516] on div "3 / 3" at bounding box center [313, 515] width 45 height 42
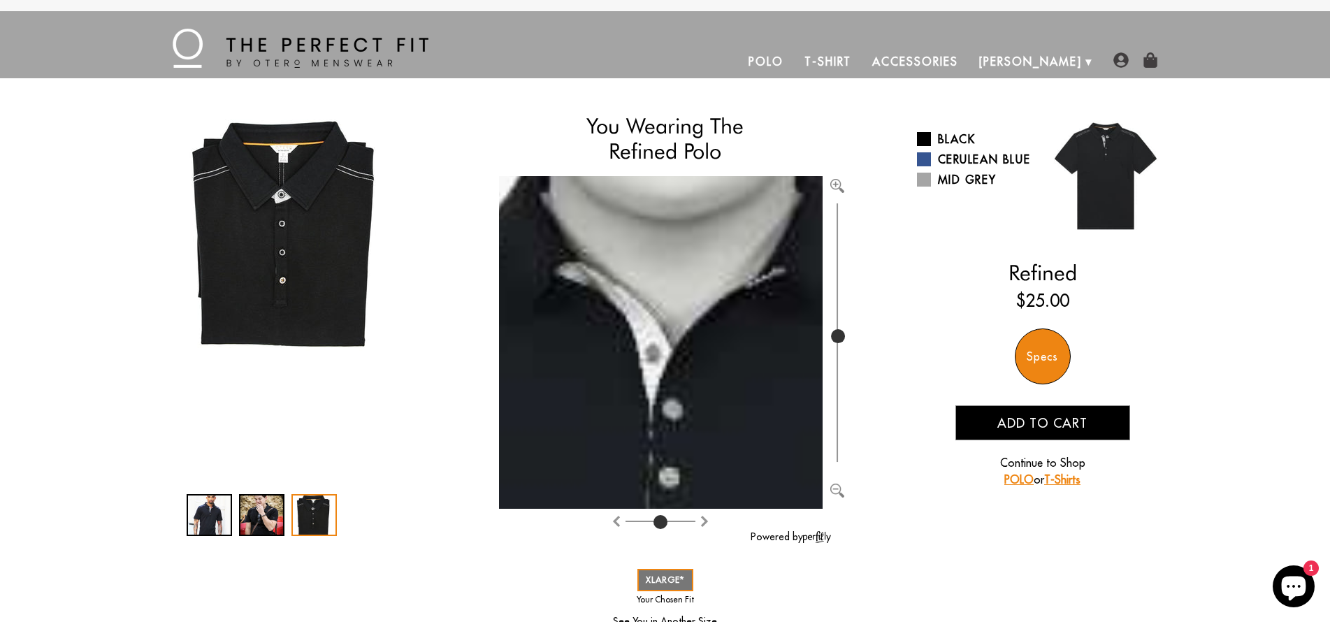
drag, startPoint x: 840, startPoint y: 453, endPoint x: 869, endPoint y: 335, distance: 121.7
click at [869, 335] on div "You Wearing The Refined Polo You're only 3 questions away from your perfect fit…" at bounding box center [665, 456] width 1006 height 686
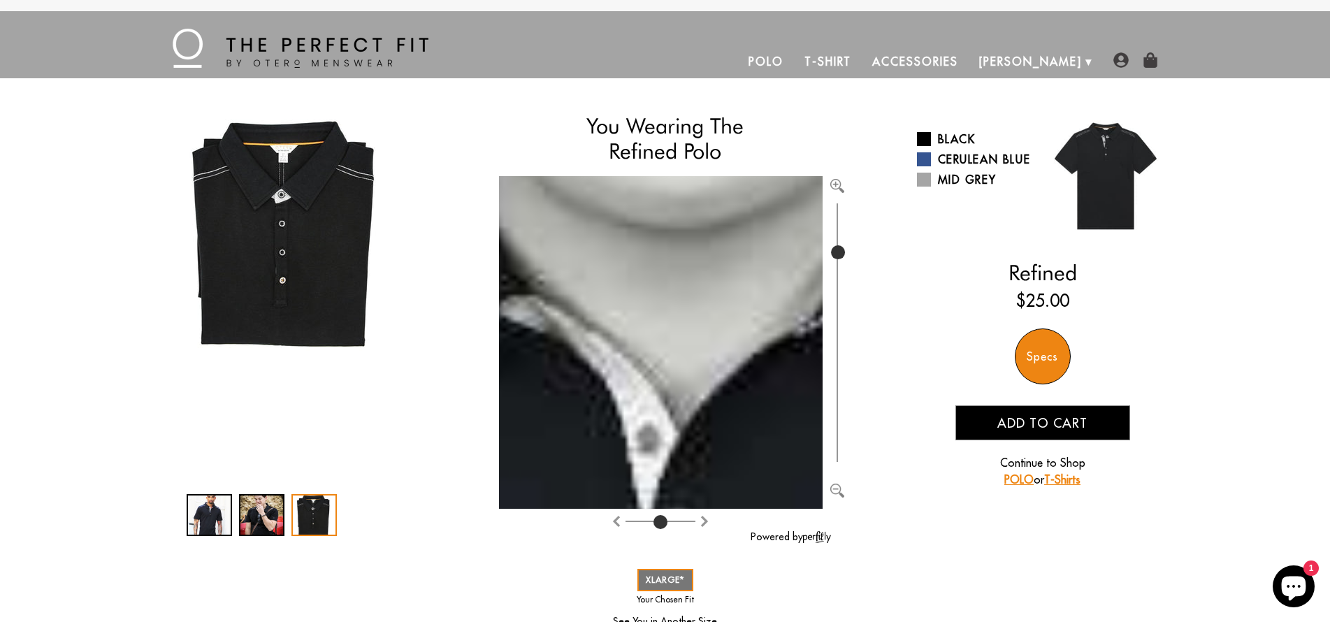
drag, startPoint x: 839, startPoint y: 337, endPoint x: 852, endPoint y: 252, distance: 86.2
click at [852, 252] on div at bounding box center [675, 356] width 353 height 360
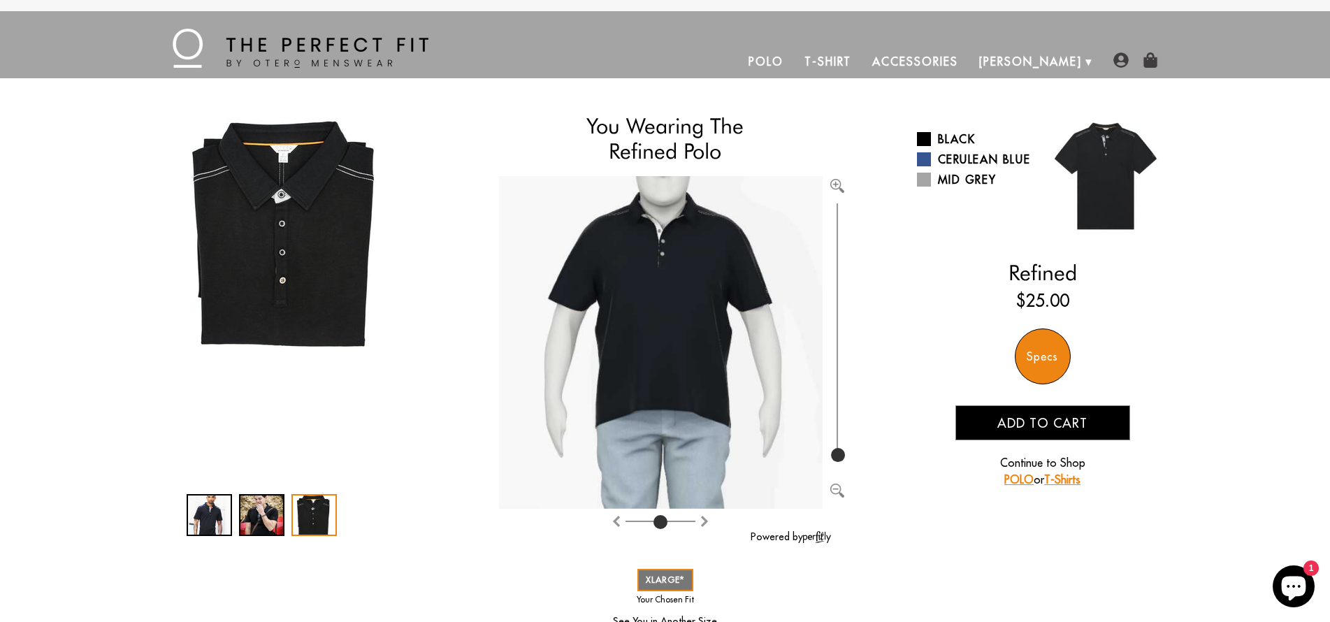
drag, startPoint x: 838, startPoint y: 253, endPoint x: 804, endPoint y: 482, distance: 231.7
type input "100"
click at [804, 482] on div at bounding box center [675, 356] width 353 height 360
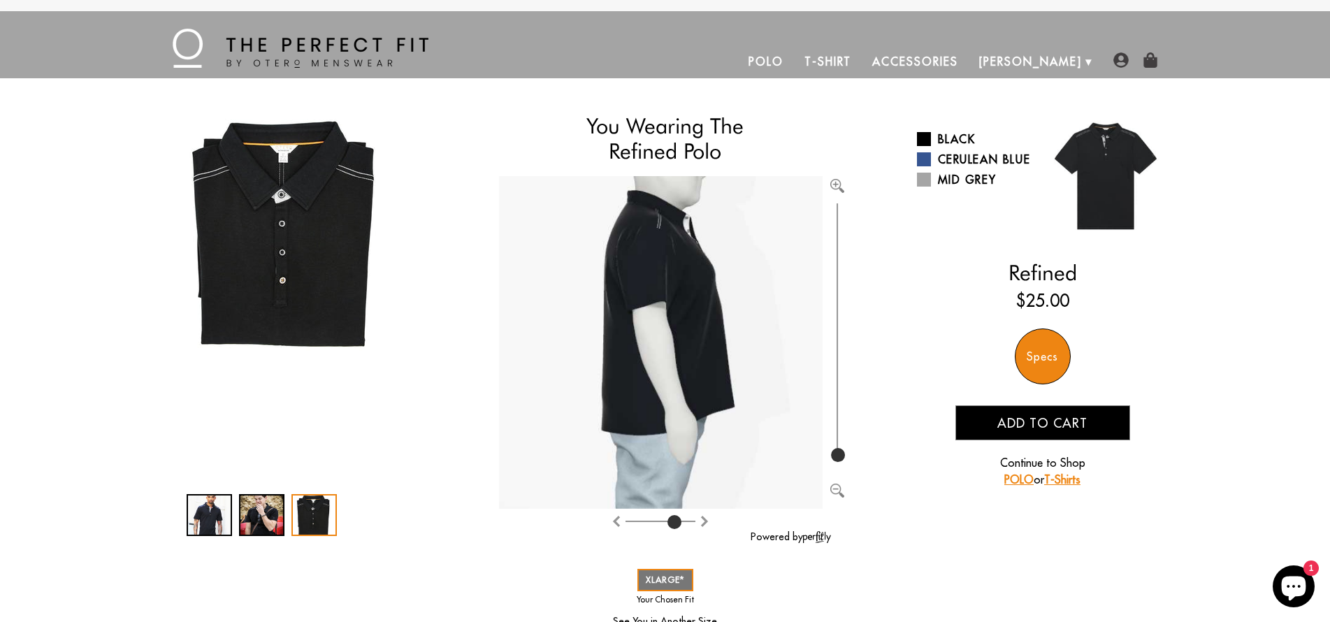
drag, startPoint x: 659, startPoint y: 524, endPoint x: 672, endPoint y: 511, distance: 18.3
type input "6"
click at [672, 511] on div at bounding box center [661, 523] width 324 height 28
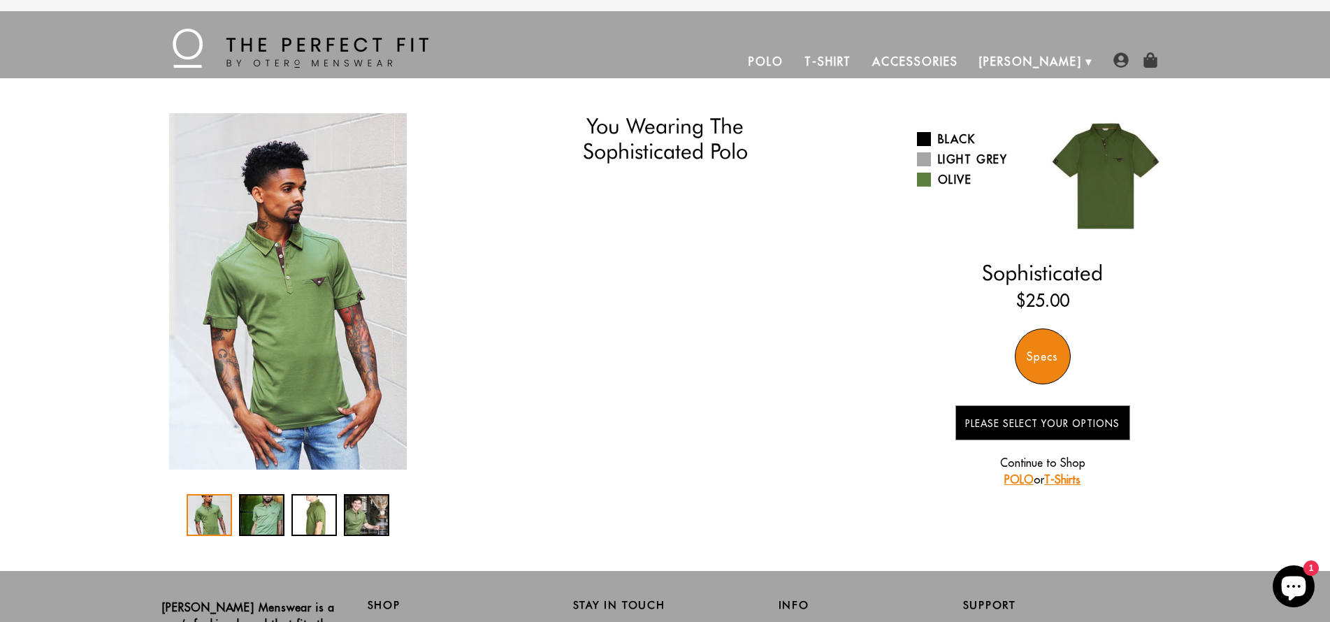
select select "XL"
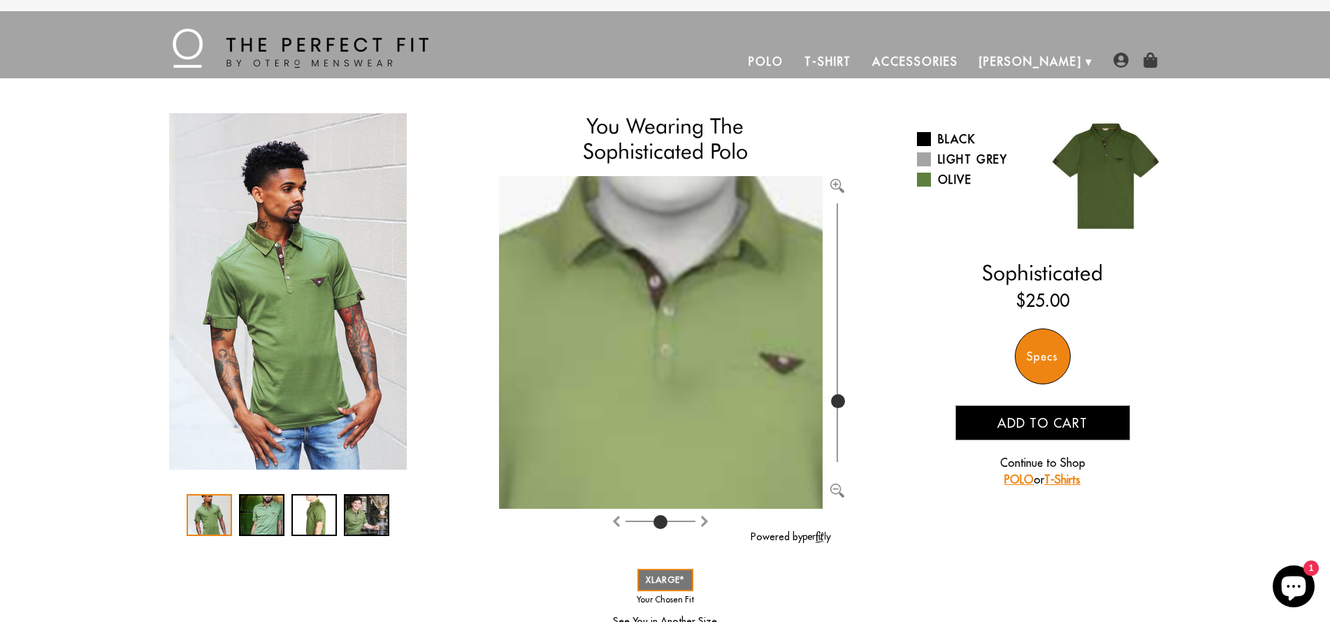
drag, startPoint x: 835, startPoint y: 446, endPoint x: 844, endPoint y: 400, distance: 47.0
click at [844, 400] on input "range" at bounding box center [837, 333] width 14 height 266
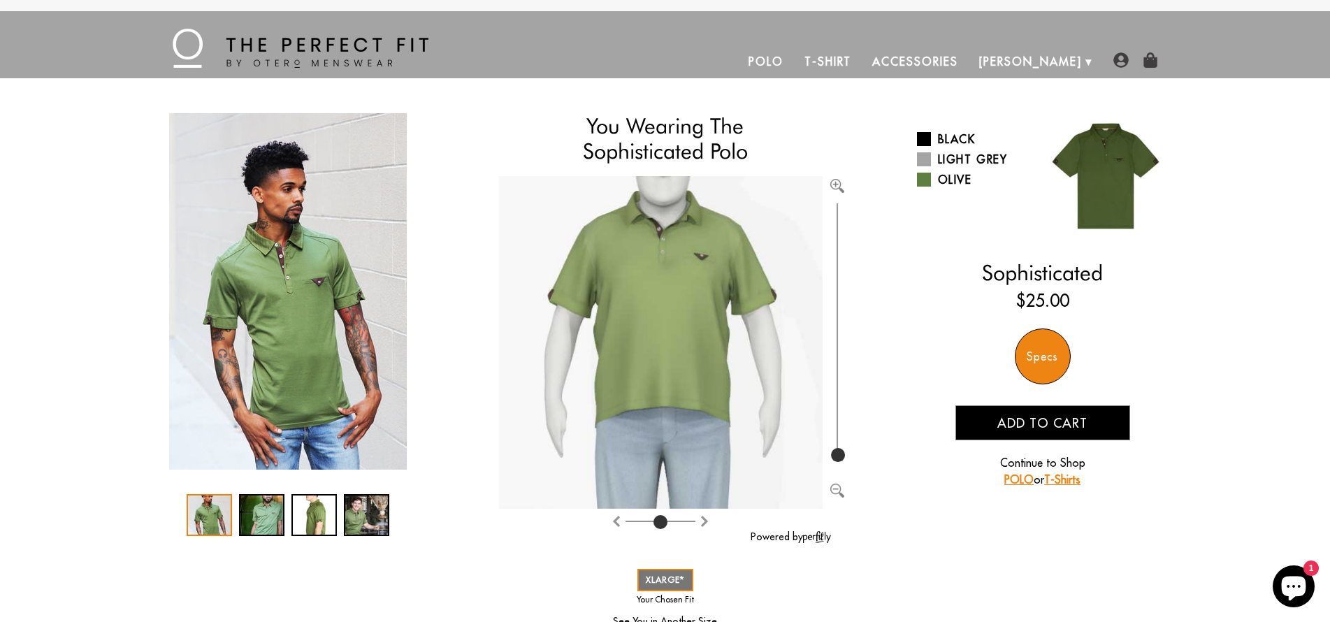
drag, startPoint x: 841, startPoint y: 400, endPoint x: 832, endPoint y: 486, distance: 85.7
type input "100"
click at [832, 486] on div at bounding box center [675, 356] width 353 height 360
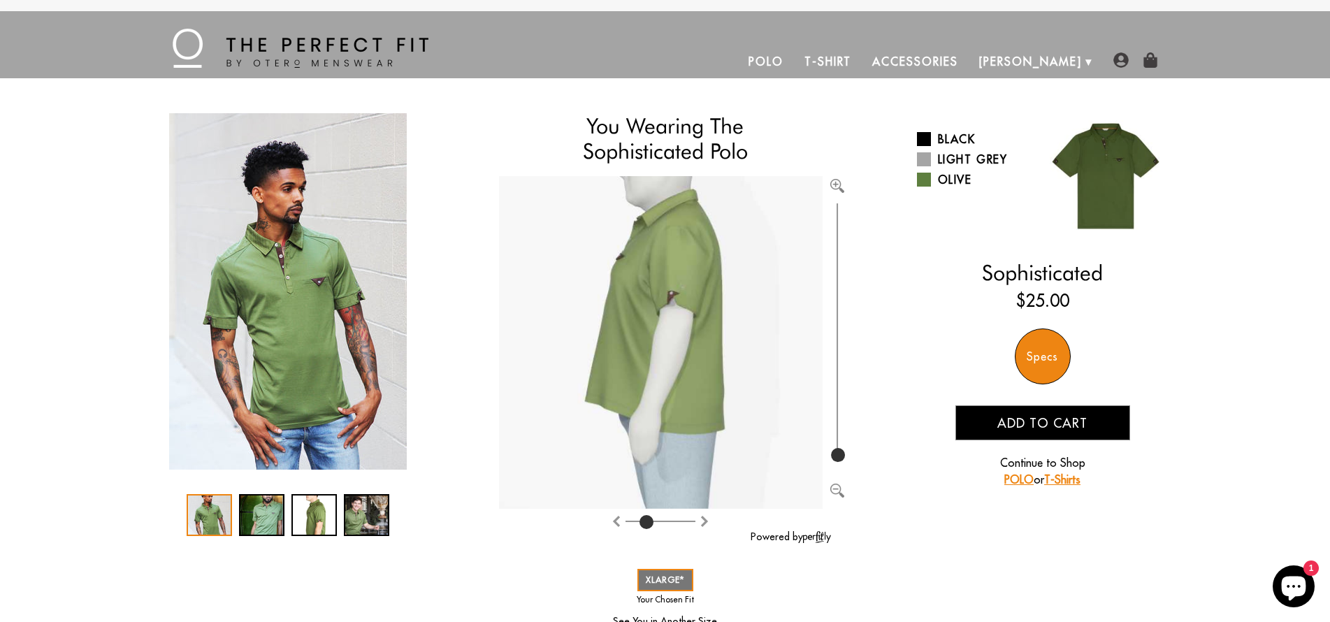
drag, startPoint x: 660, startPoint y: 521, endPoint x: 647, endPoint y: 516, distance: 14.4
type input "2"
click at [647, 523] on input "range" at bounding box center [660, 523] width 70 height 1
click at [266, 514] on div "2 / 4" at bounding box center [261, 515] width 45 height 42
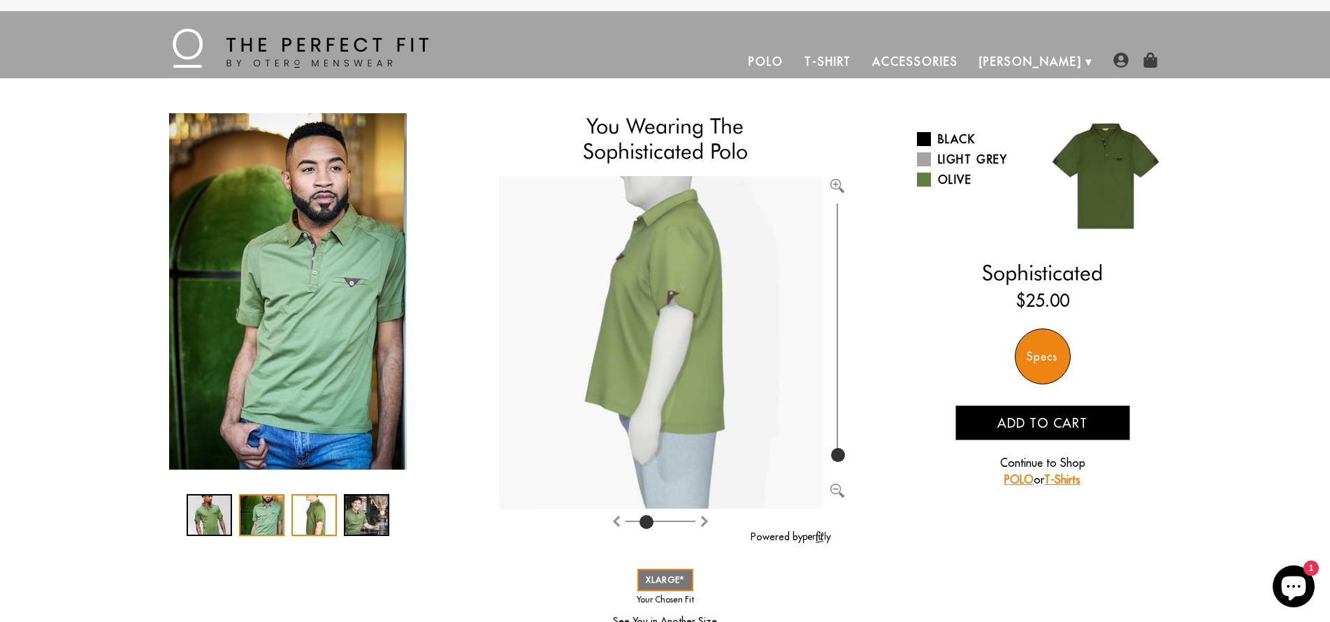
click at [308, 511] on div "3 / 4" at bounding box center [313, 515] width 45 height 42
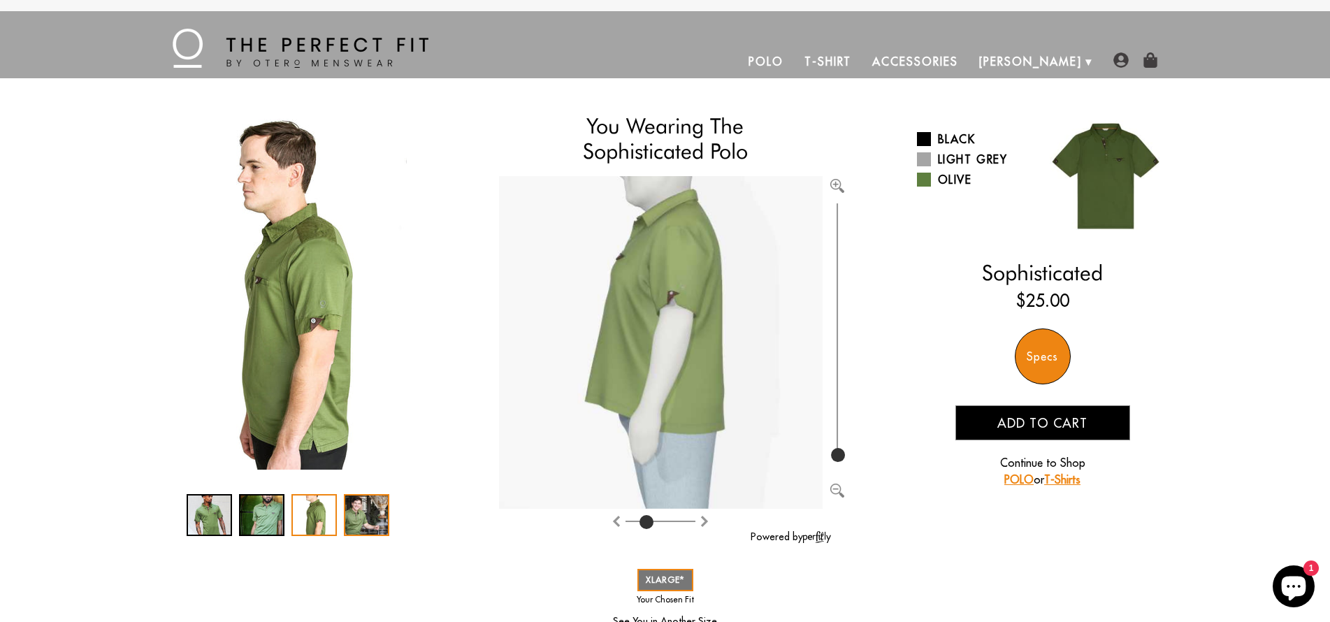
click at [359, 516] on div "4 / 4" at bounding box center [366, 515] width 45 height 42
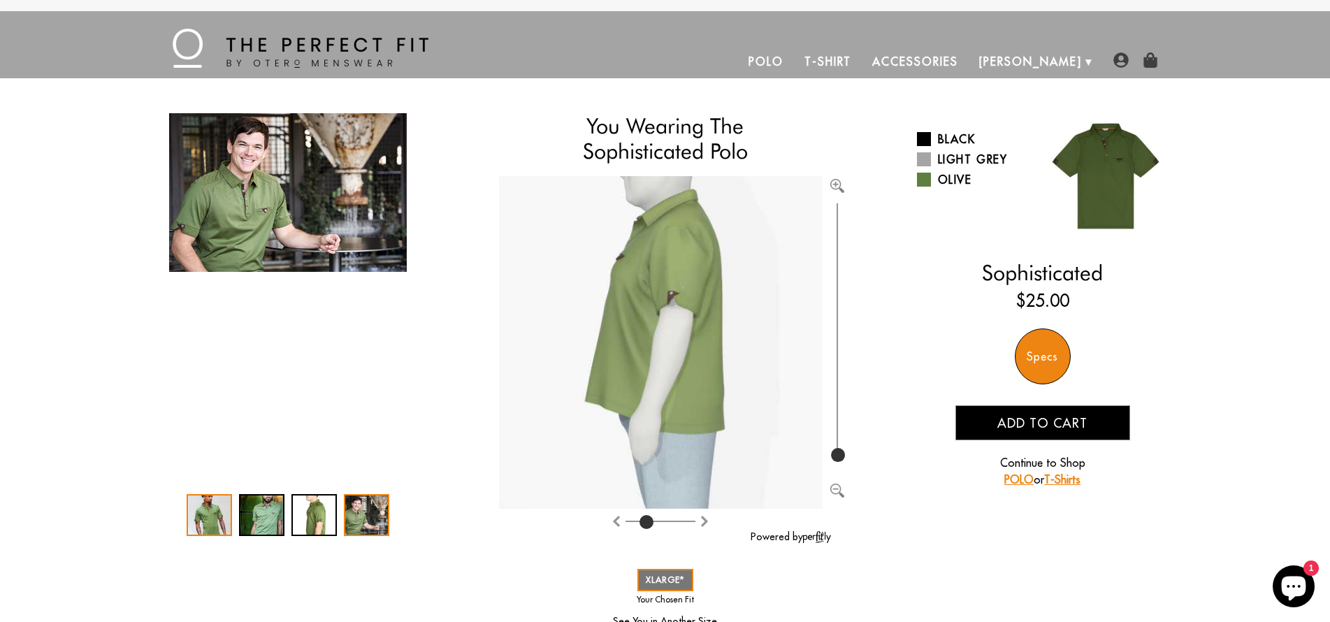
click at [226, 518] on div "1 / 4" at bounding box center [209, 515] width 45 height 42
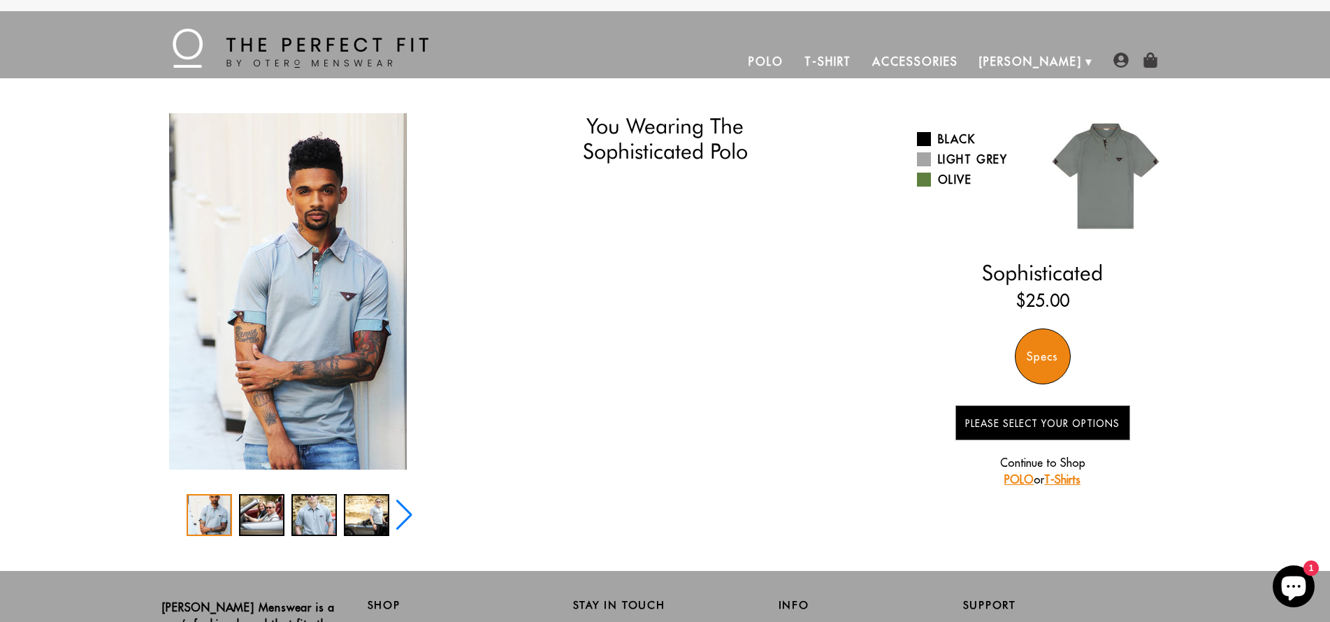
select select "XL"
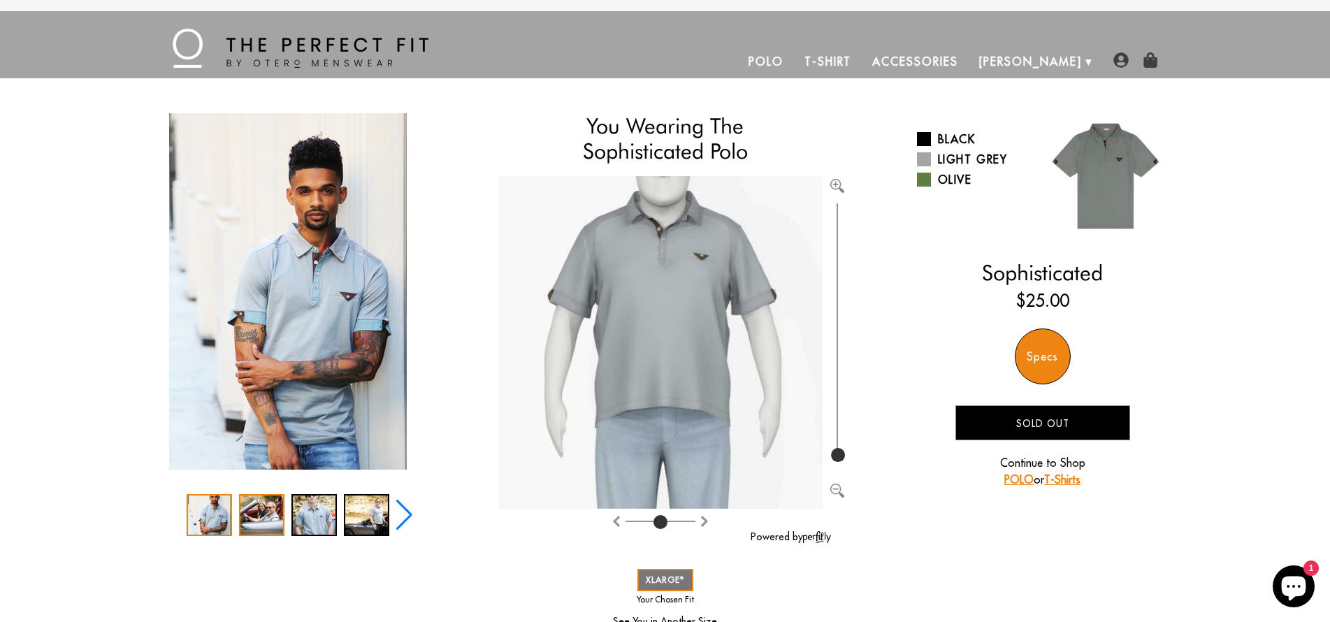
click at [269, 514] on div "2 / 5" at bounding box center [261, 515] width 45 height 42
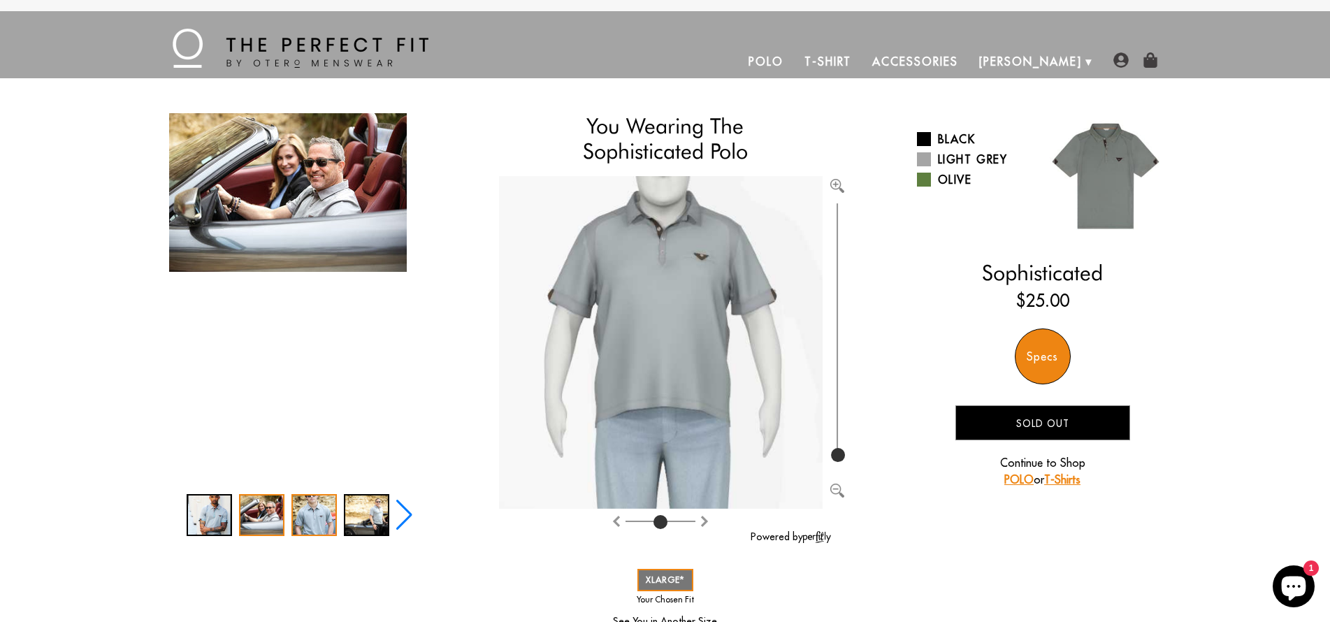
click at [307, 516] on div "3 / 5" at bounding box center [313, 515] width 45 height 42
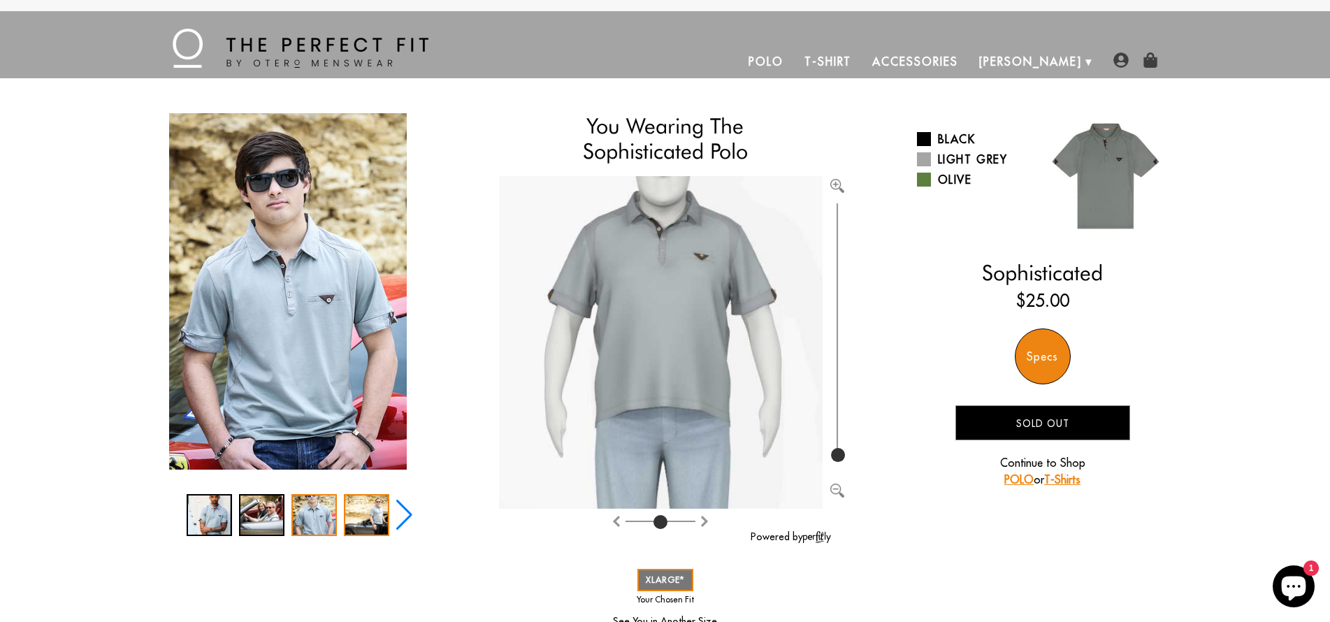
click at [355, 510] on div "4 / 5" at bounding box center [366, 515] width 45 height 42
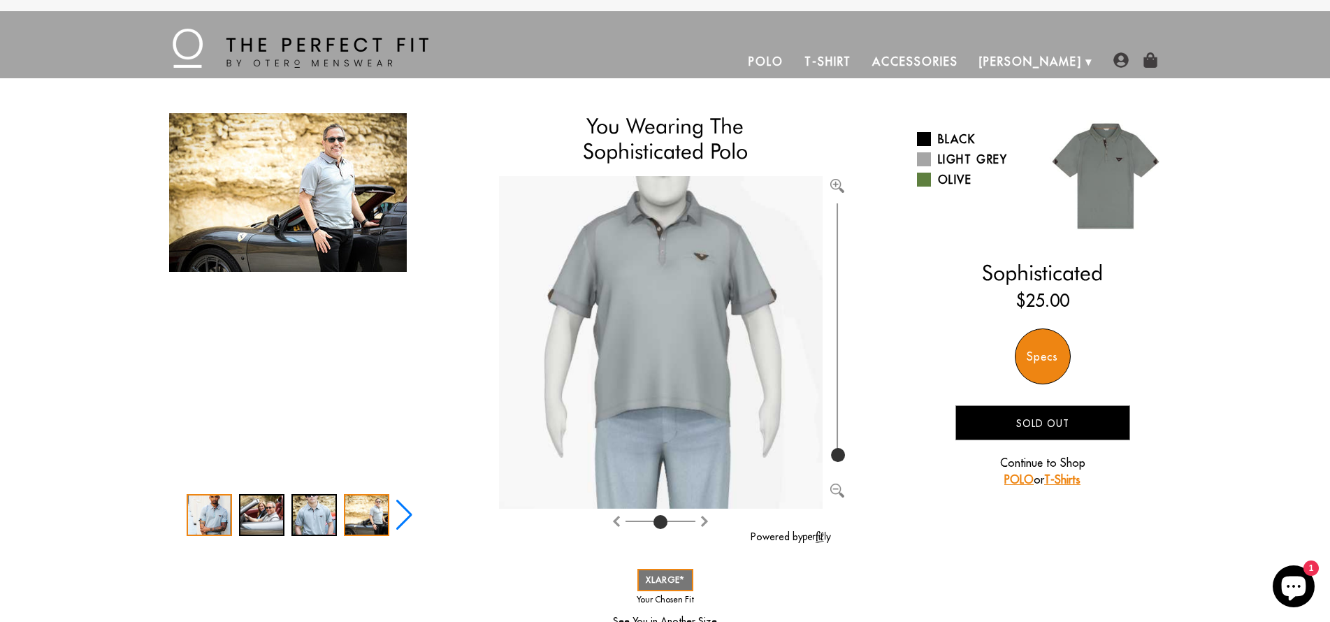
click at [212, 525] on div "1 / 5" at bounding box center [209, 515] width 45 height 42
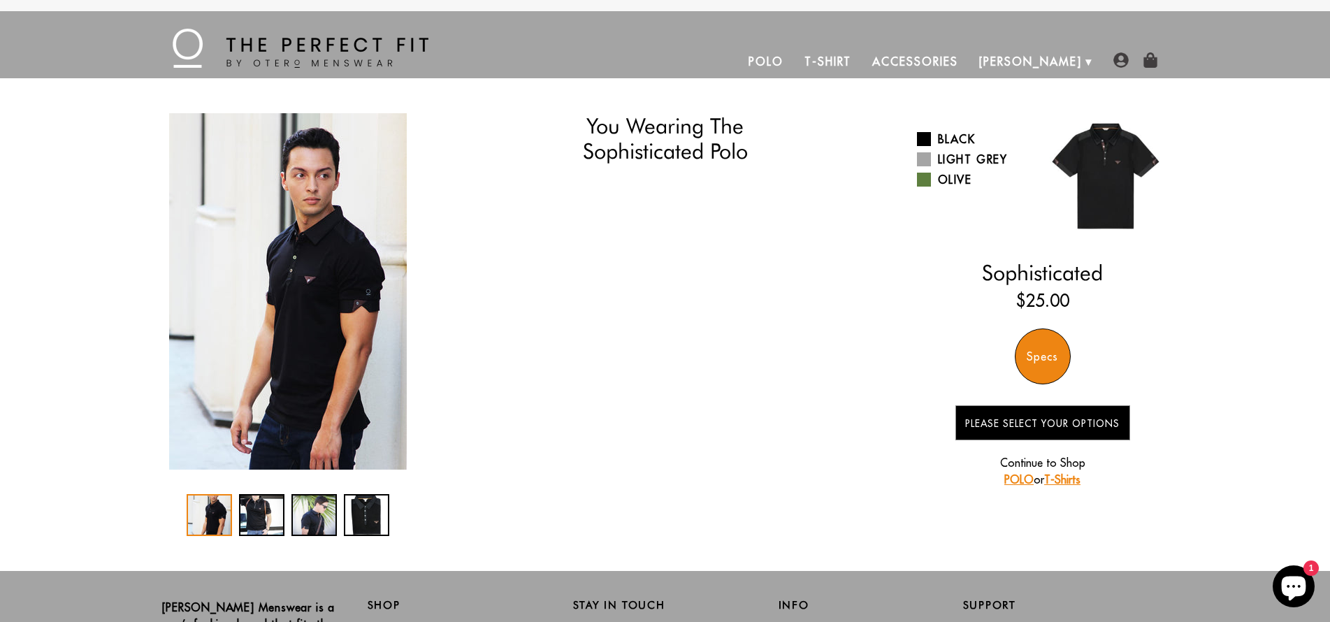
select select "XL"
